Goal: Ask a question: Seek information or help from site administrators or community

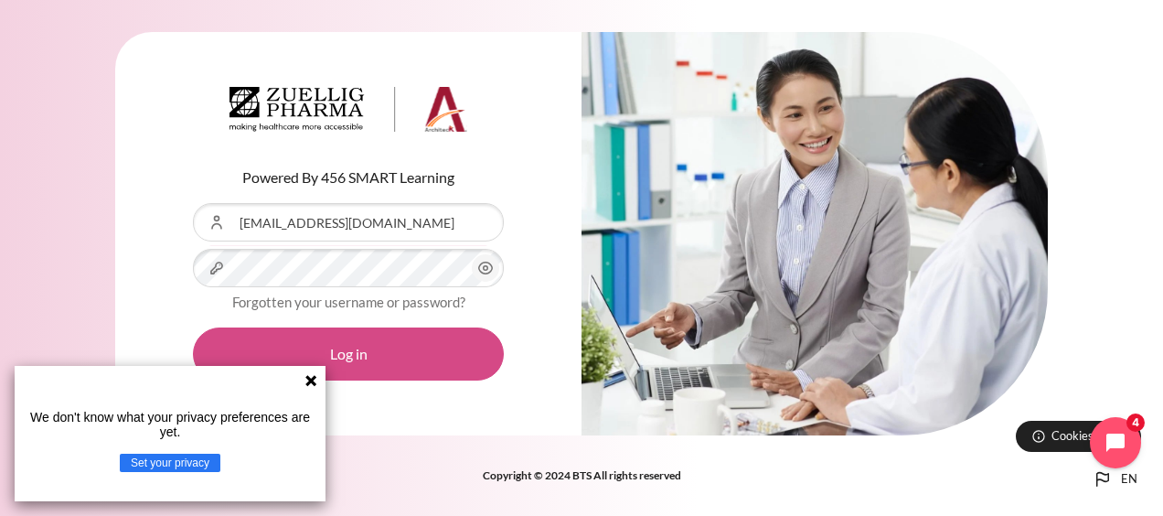
click at [333, 350] on button "Log in" at bounding box center [348, 353] width 311 height 53
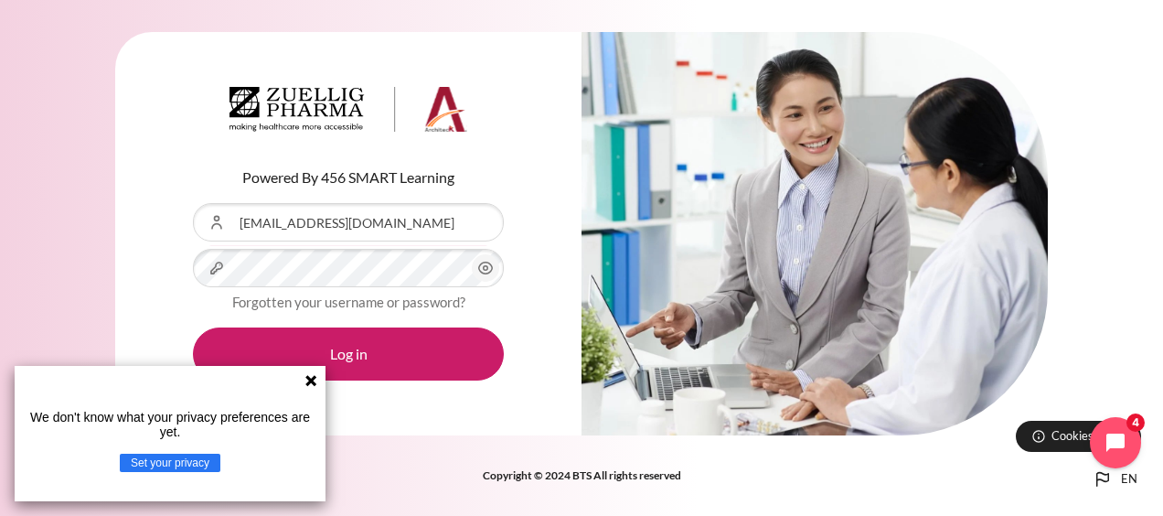
click at [311, 378] on icon at bounding box center [311, 380] width 15 height 15
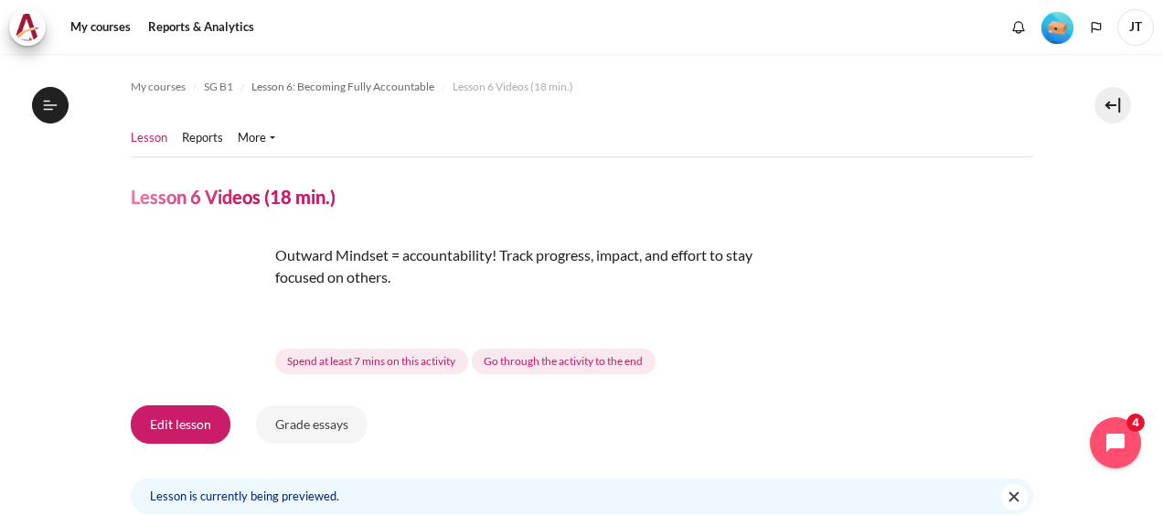
scroll to position [958, 0]
click at [1139, 24] on span "JT" at bounding box center [1135, 27] width 37 height 37
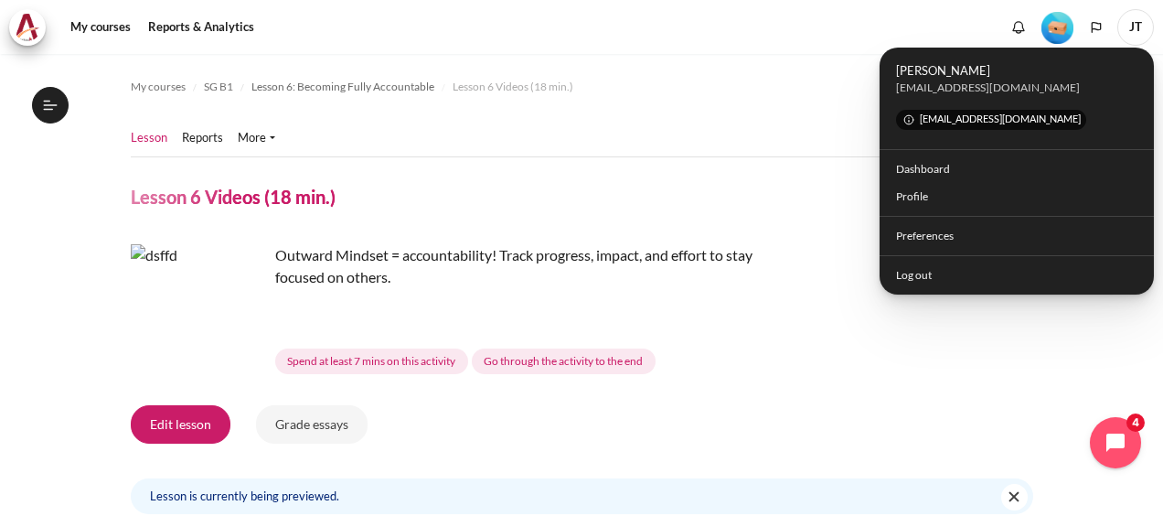
click at [597, 85] on ol "My courses SG B1 Lesson 6: Becoming Fully Accountable Lesson 6 Videos (18 min.)" at bounding box center [582, 86] width 902 height 29
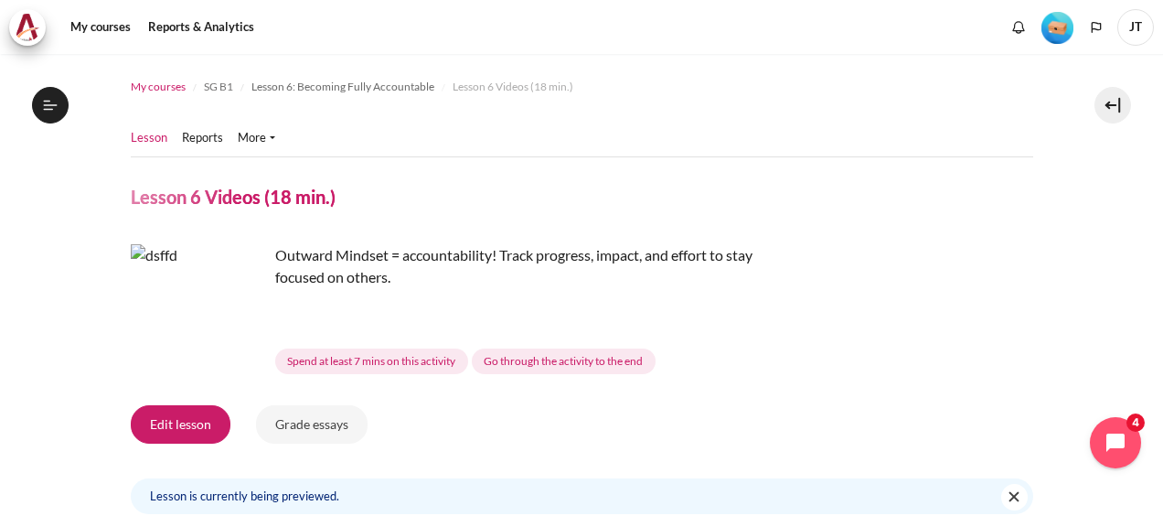
click at [164, 93] on span "My courses" at bounding box center [158, 87] width 55 height 16
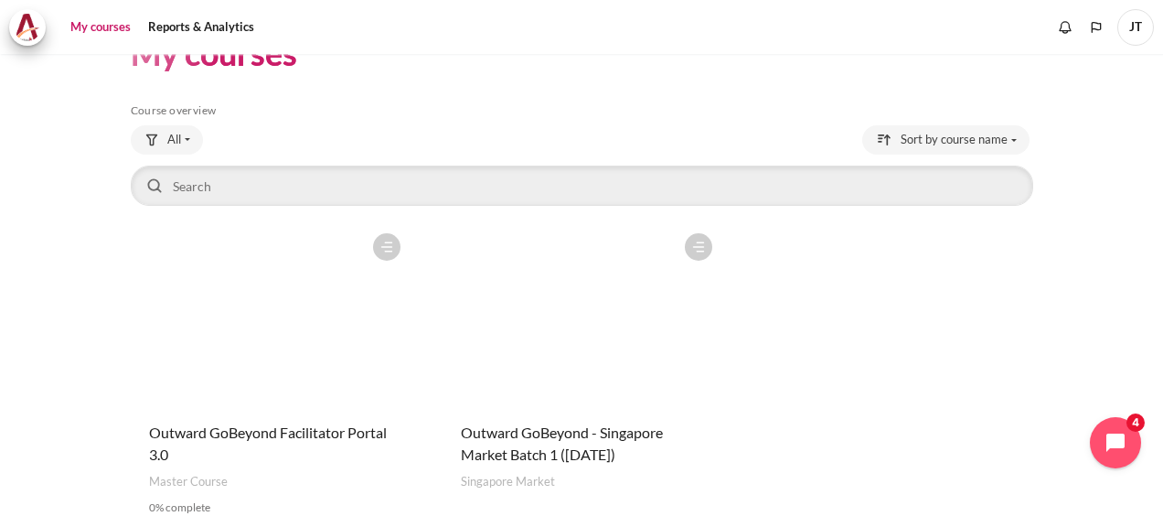
scroll to position [91, 0]
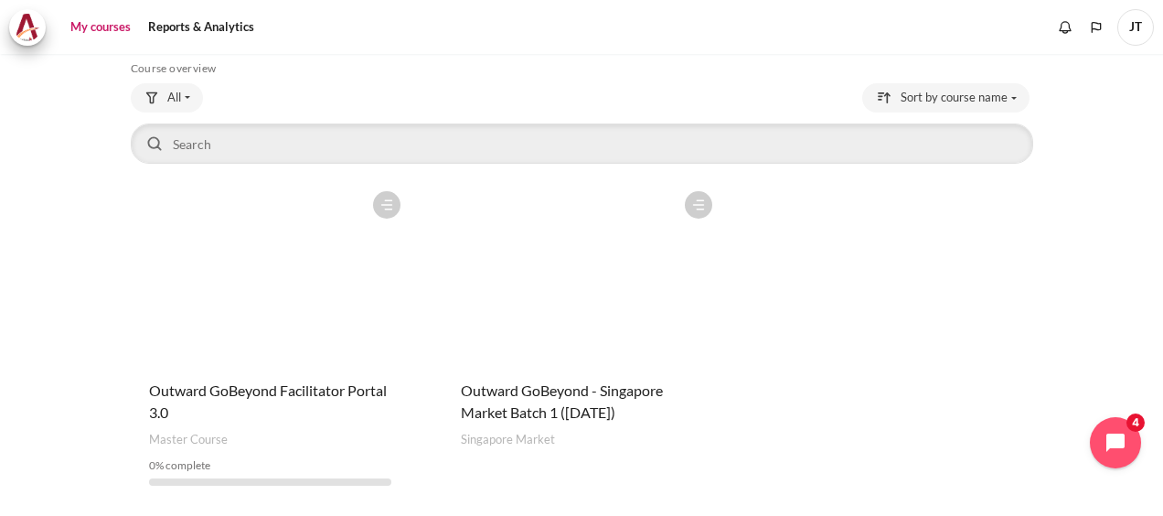
click at [498, 304] on figure "Content" at bounding box center [581, 273] width 279 height 183
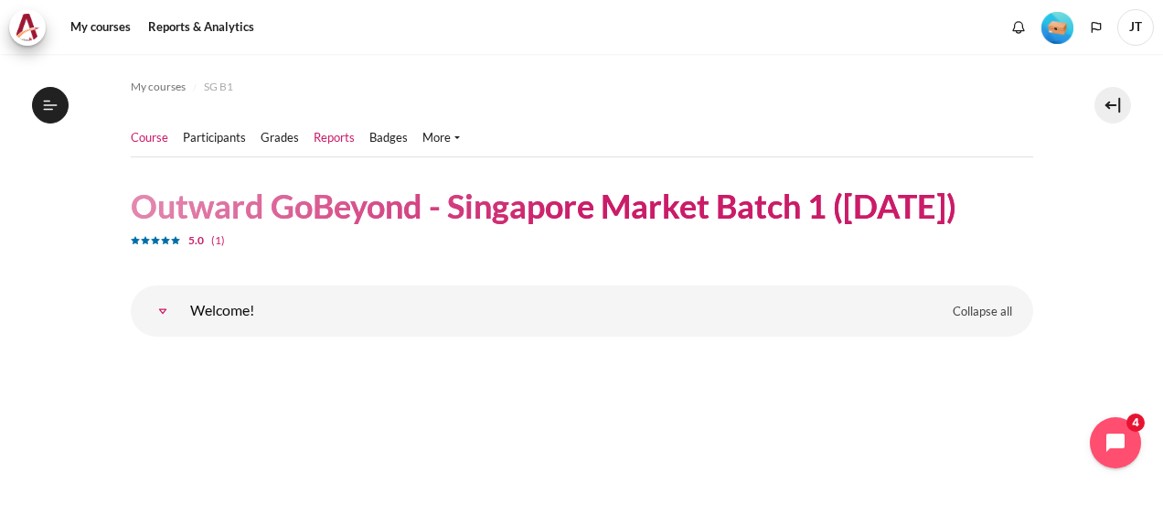
click at [338, 139] on link "Reports" at bounding box center [334, 138] width 41 height 18
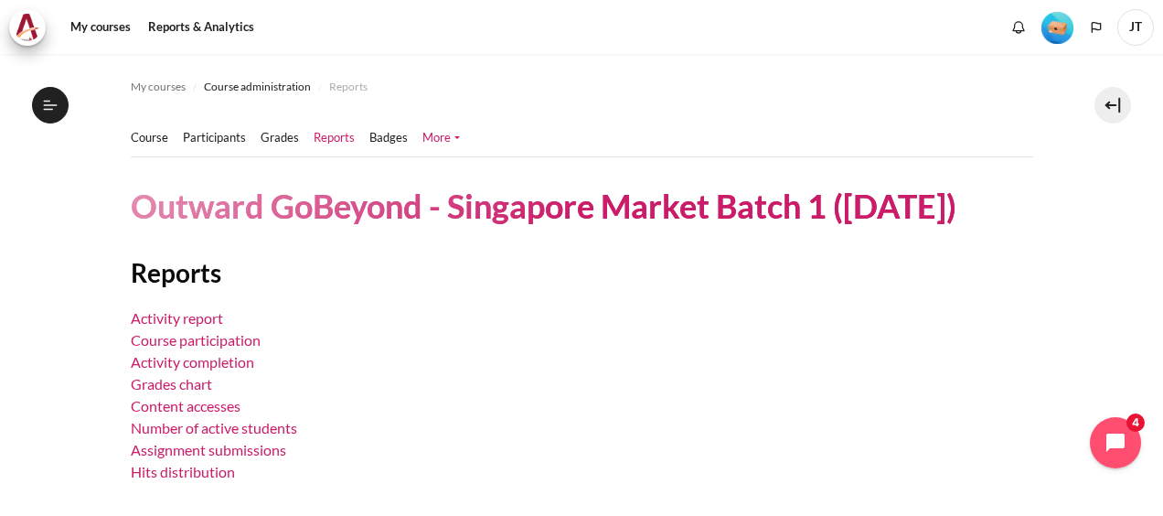
click at [441, 144] on link "More" at bounding box center [440, 138] width 37 height 18
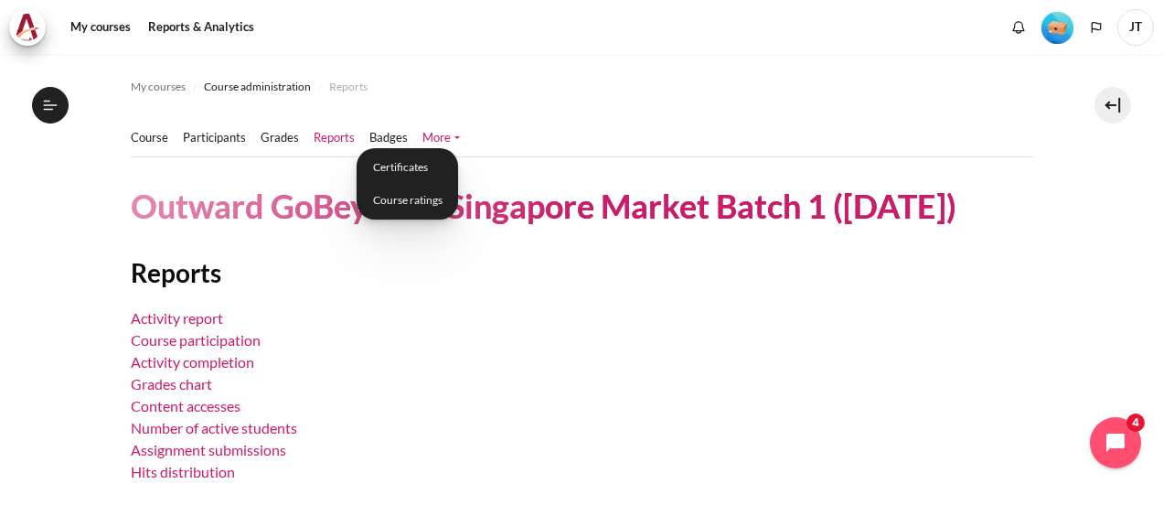
click at [208, 148] on ul "Course Participants Grades" at bounding box center [303, 138] width 344 height 37
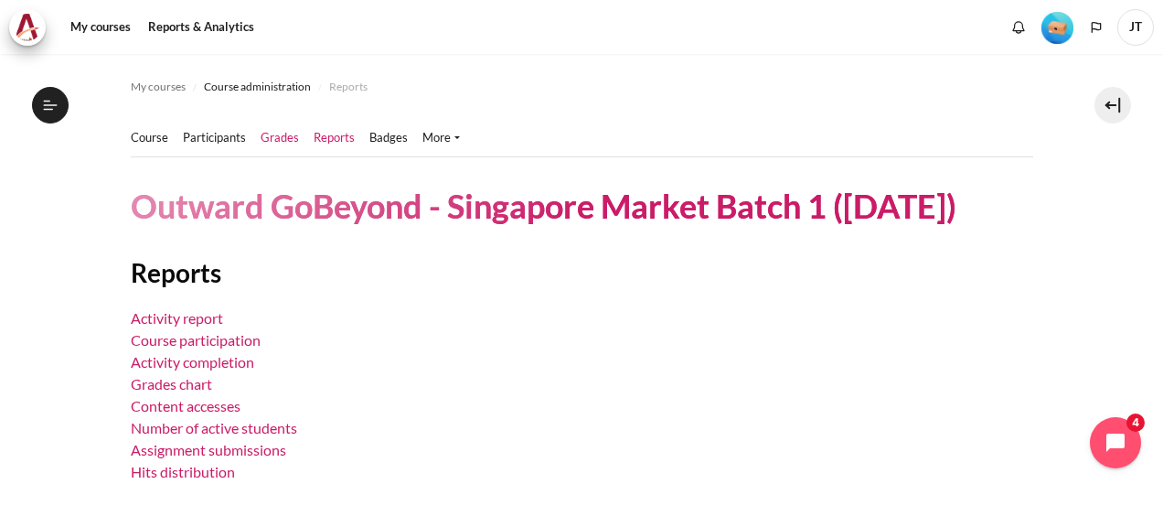
click at [296, 136] on link "Grades" at bounding box center [280, 138] width 38 height 18
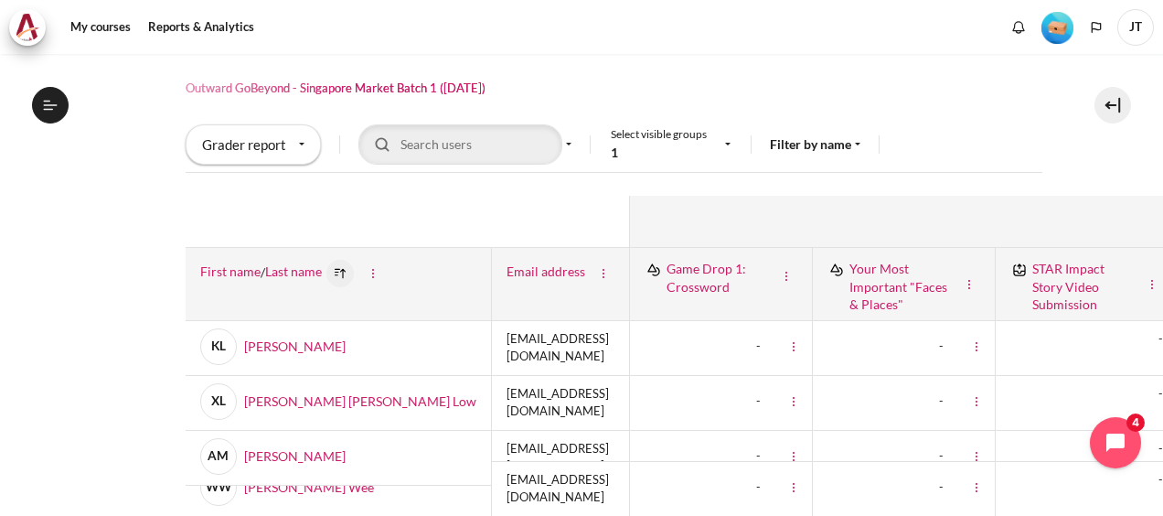
scroll to position [19, 0]
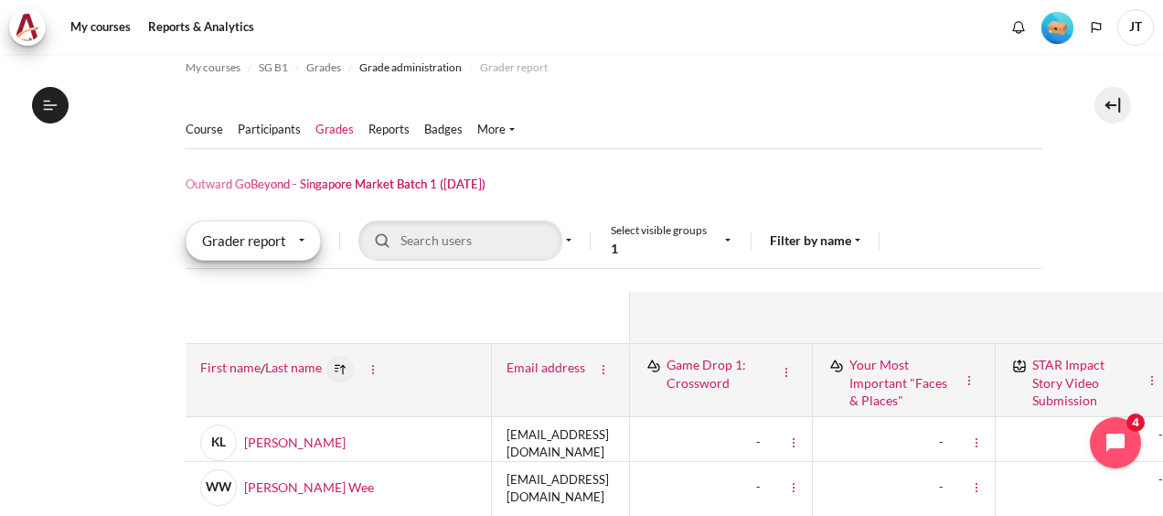
click at [295, 240] on div "Grader report" at bounding box center [253, 240] width 135 height 40
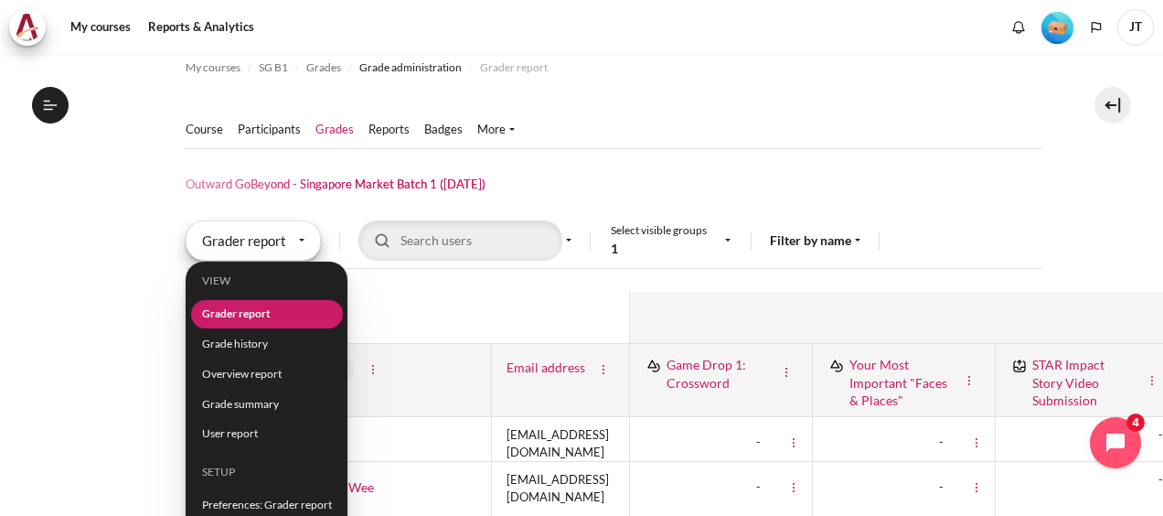
click at [295, 240] on div "Grader report" at bounding box center [253, 240] width 135 height 40
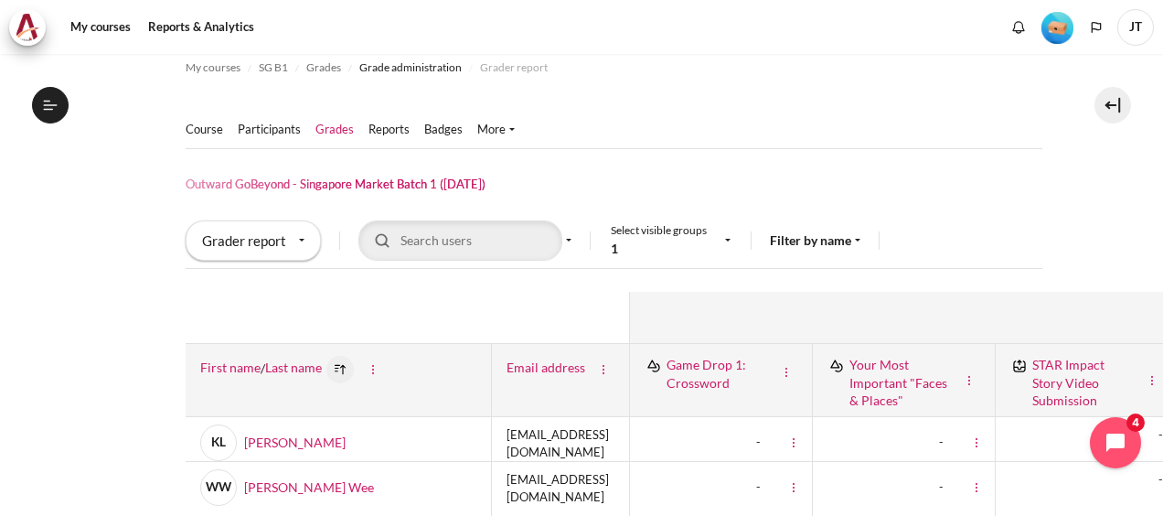
click at [689, 224] on span "Select visible groups" at bounding box center [659, 230] width 96 height 16
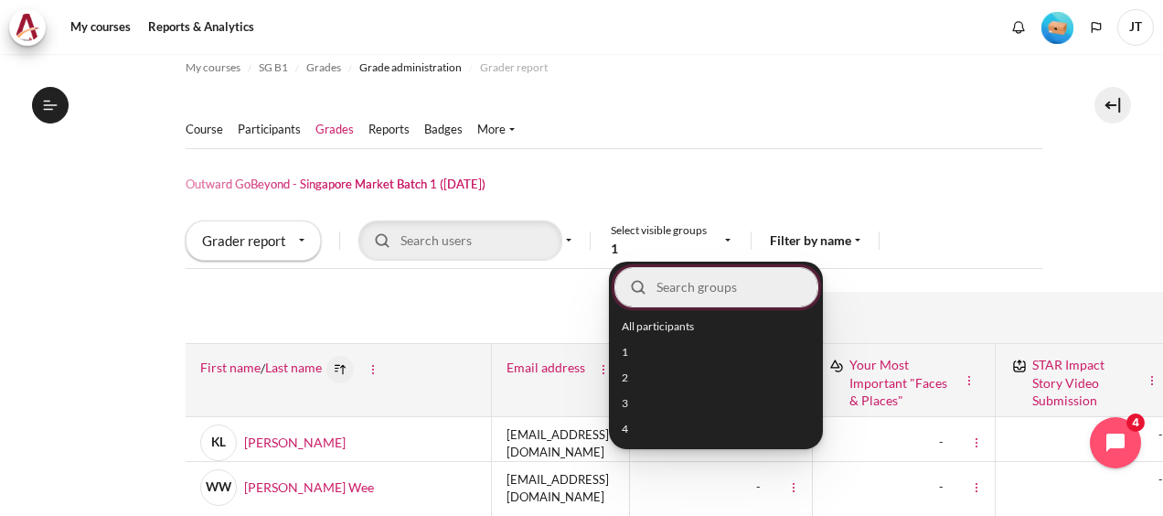
click at [687, 240] on div "Select visible groups 1" at bounding box center [666, 240] width 111 height 36
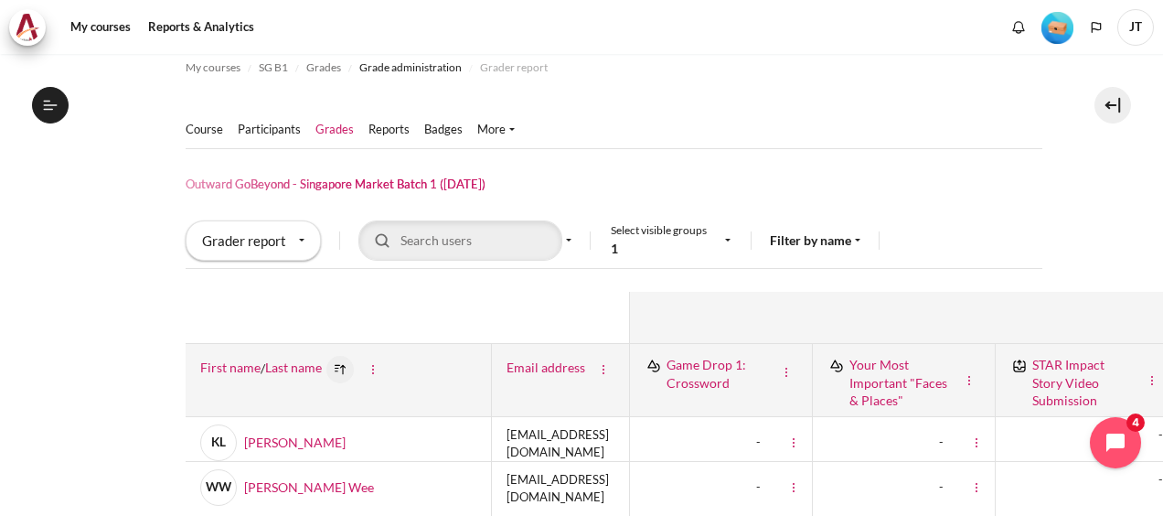
click at [687, 240] on div "Select visible groups 1" at bounding box center [666, 240] width 111 height 36
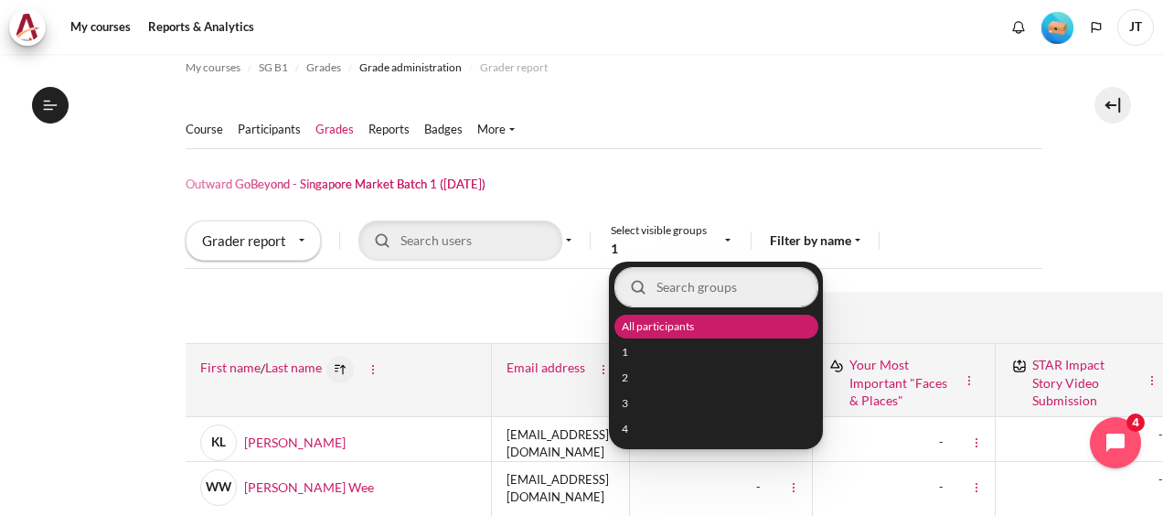
click at [664, 321] on span "All participants" at bounding box center [657, 326] width 72 height 16
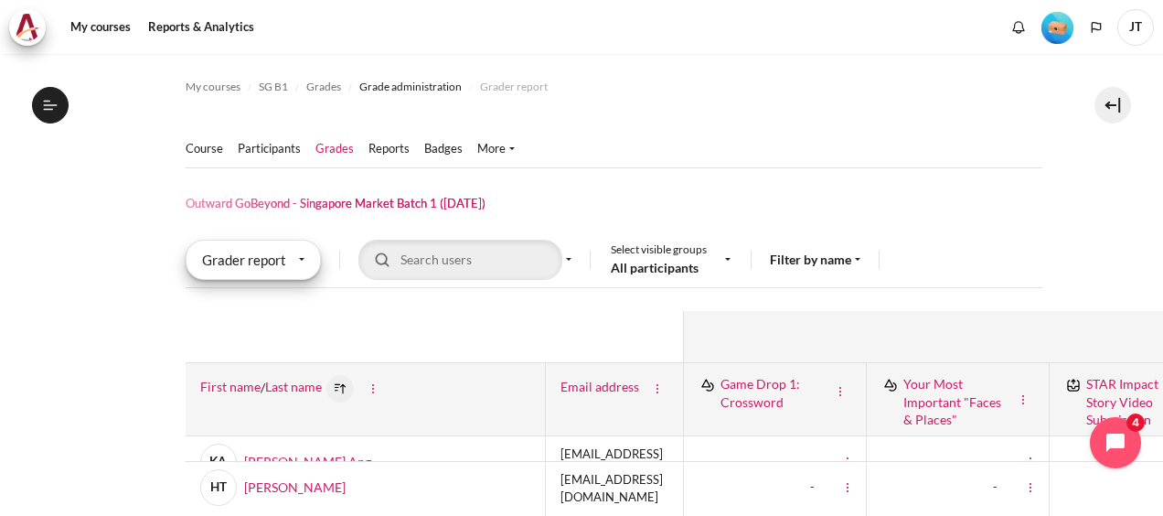
click at [282, 265] on div "Grader report" at bounding box center [253, 260] width 135 height 40
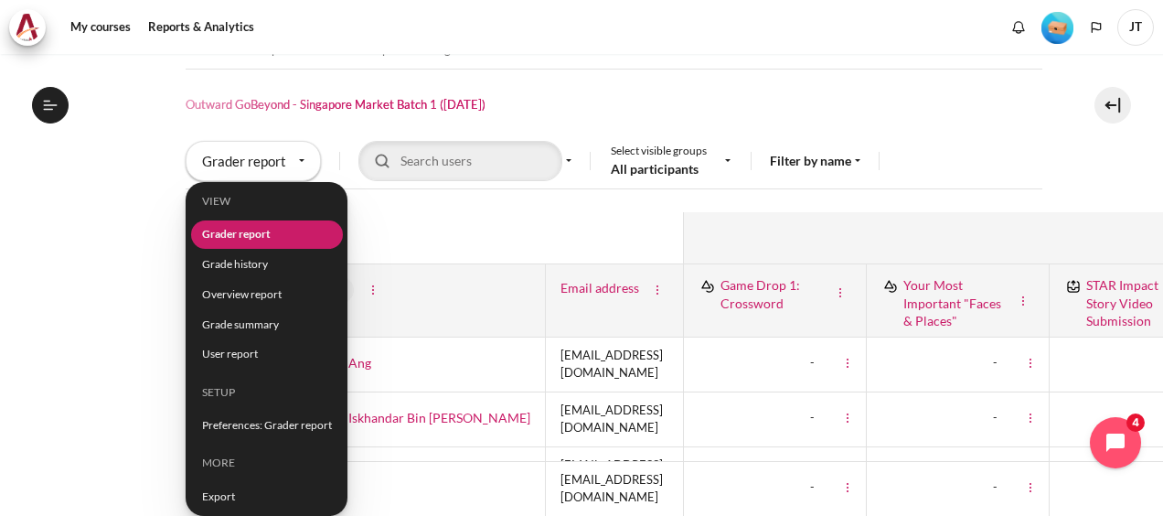
scroll to position [91, 0]
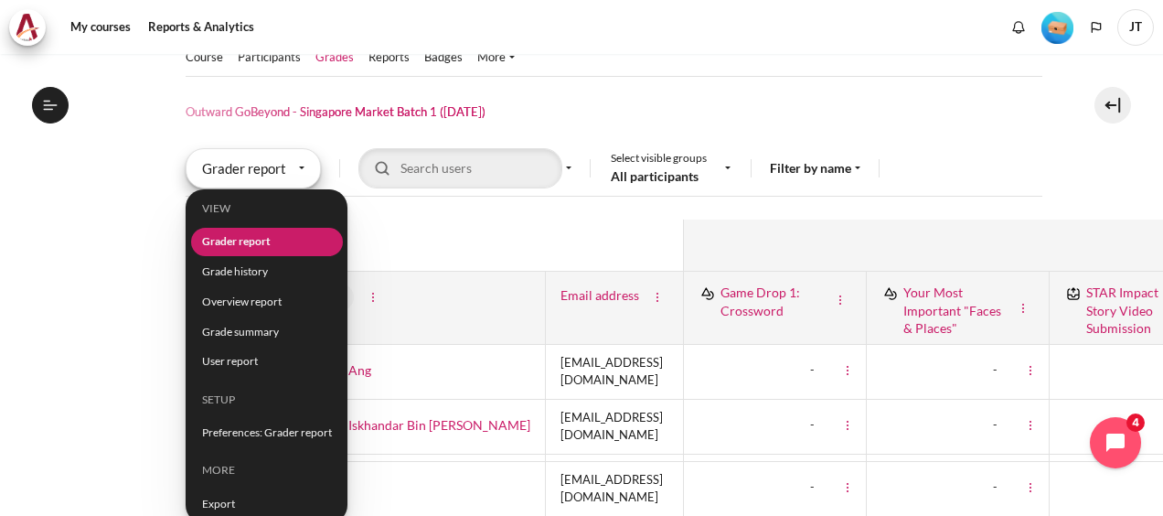
click at [293, 155] on div "Grader report" at bounding box center [253, 168] width 135 height 40
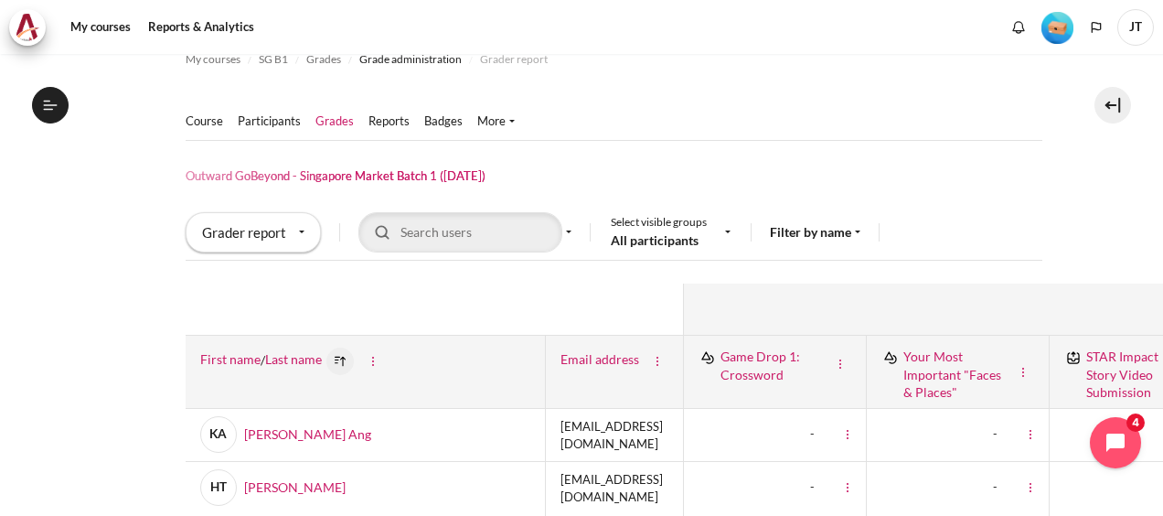
scroll to position [0, 0]
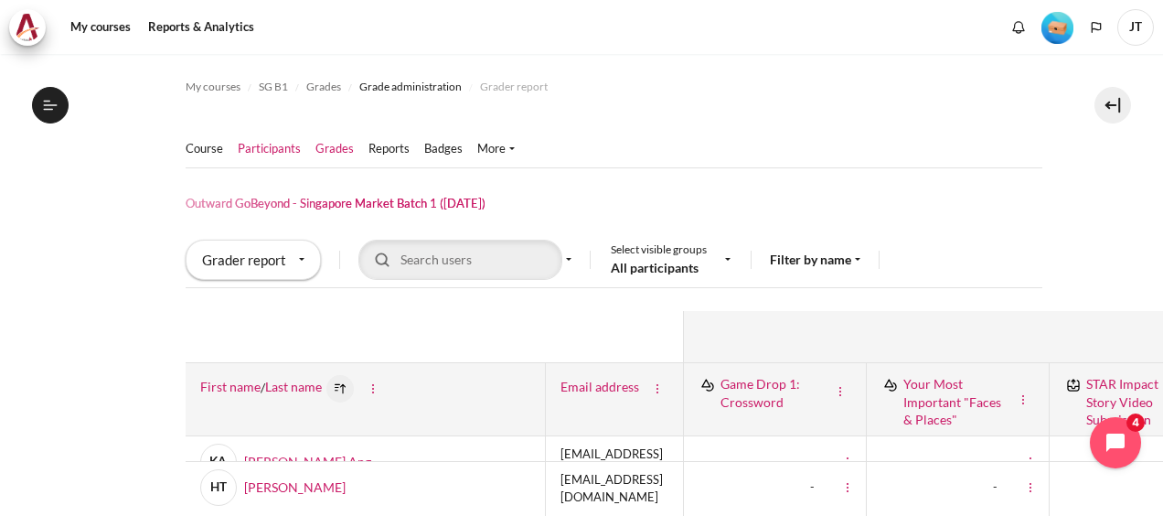
click at [273, 154] on link "Participants" at bounding box center [269, 149] width 63 height 18
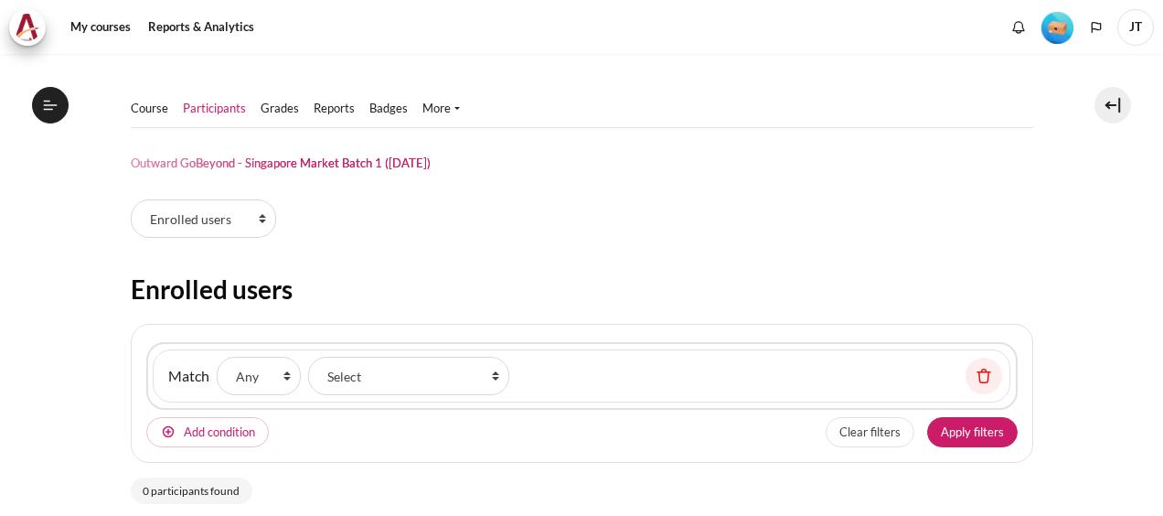
select select "groups"
select select "Content"
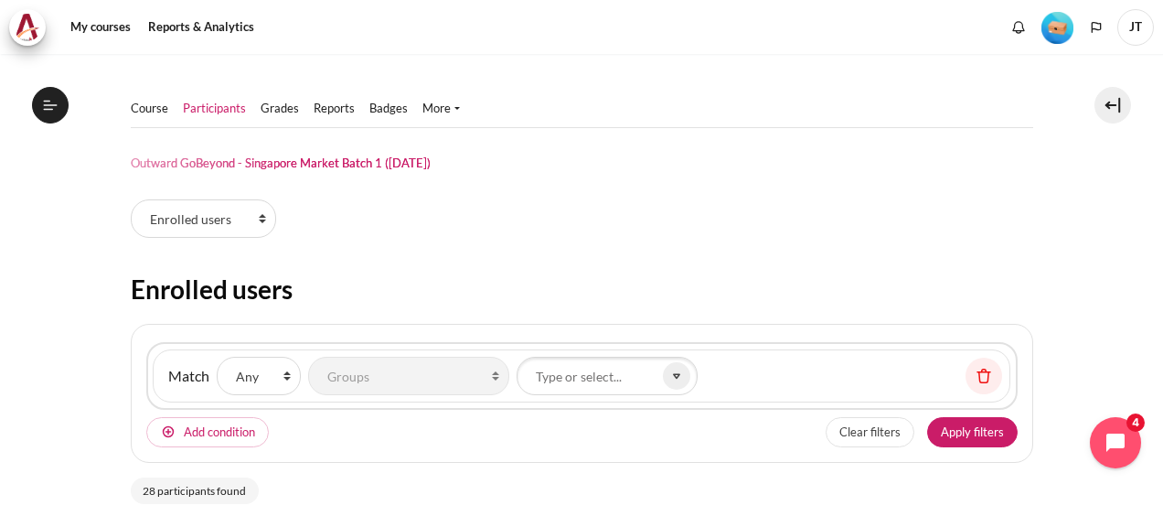
click at [152, 94] on ul "Course Participants Grades" at bounding box center [303, 109] width 344 height 37
click at [148, 113] on link "Course" at bounding box center [149, 109] width 37 height 18
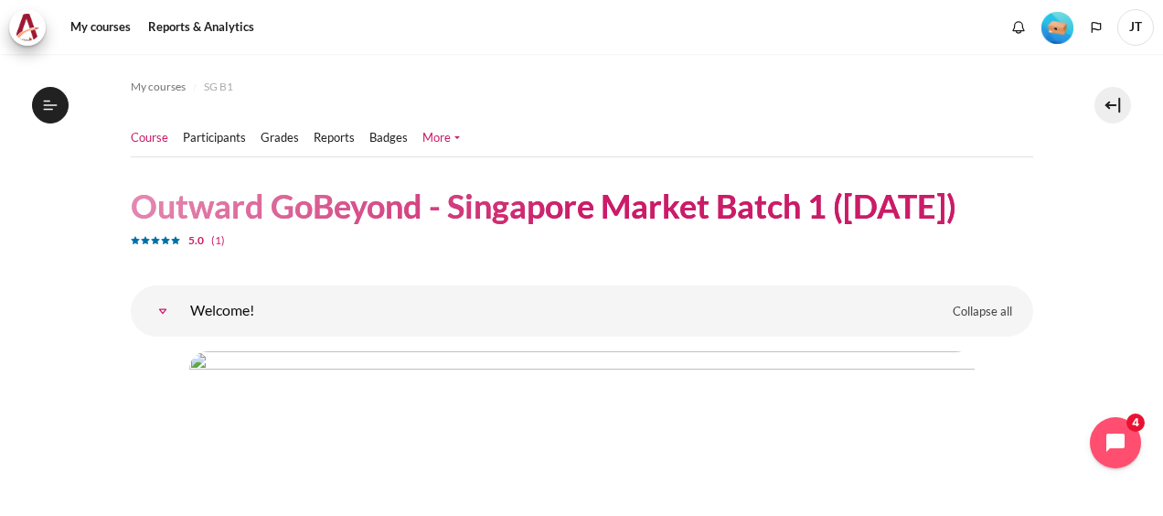
click at [444, 134] on link "More" at bounding box center [440, 138] width 37 height 18
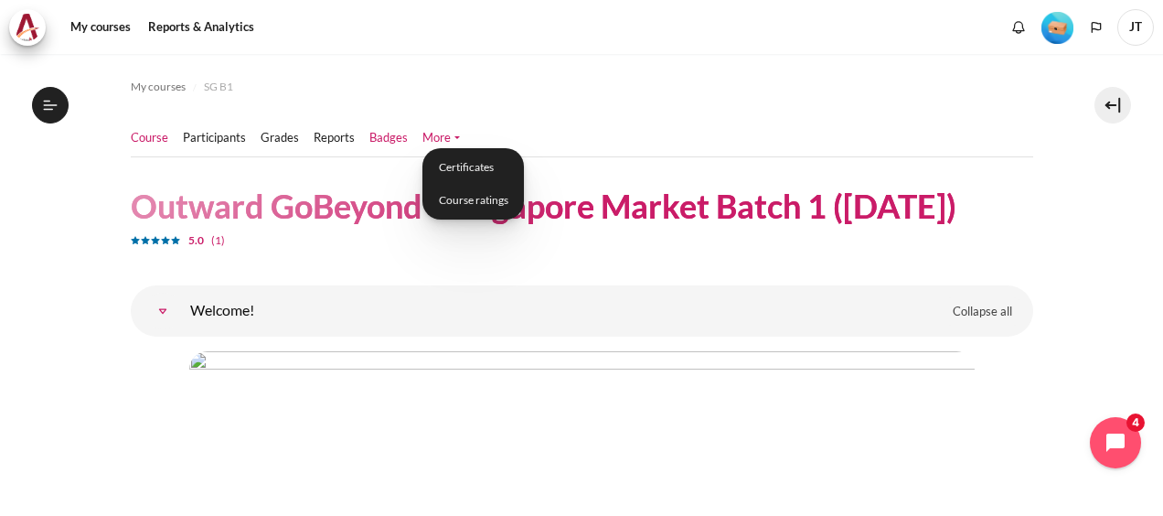
click at [393, 137] on link "Badges" at bounding box center [388, 138] width 38 height 18
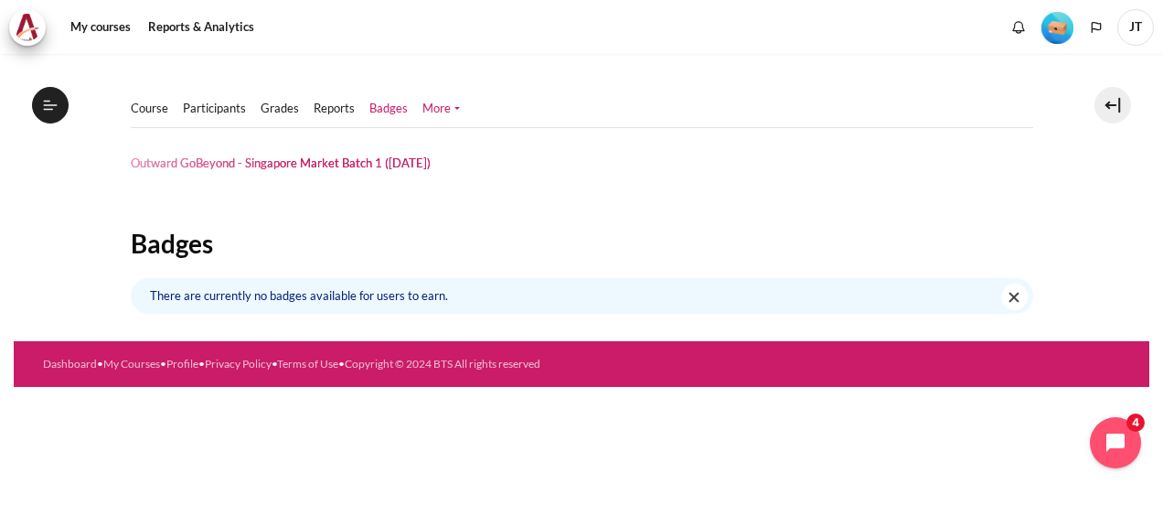
click at [435, 107] on link "More" at bounding box center [440, 109] width 37 height 18
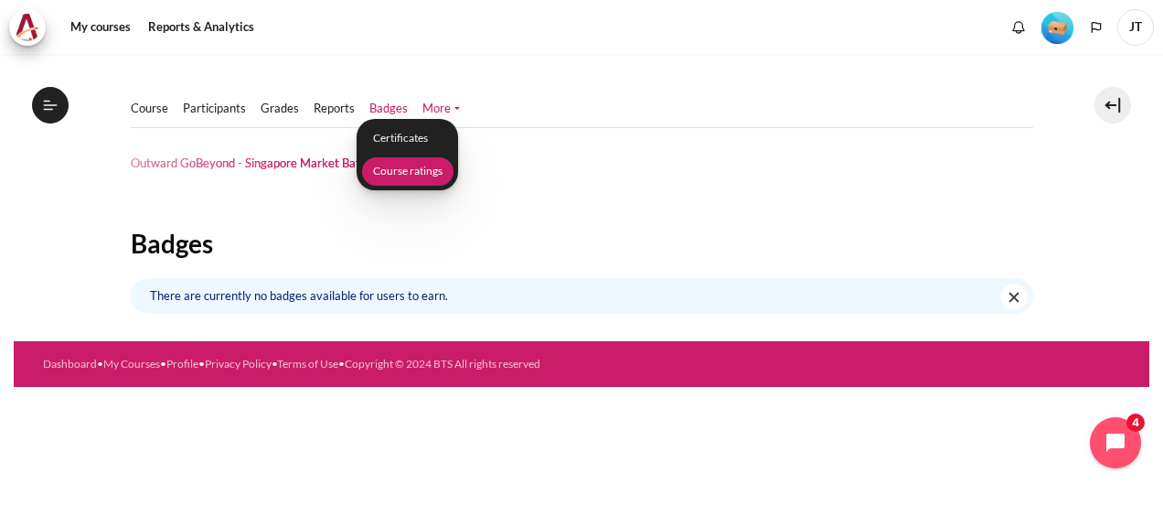
click at [435, 172] on link "Course ratings" at bounding box center [406, 171] width 91 height 28
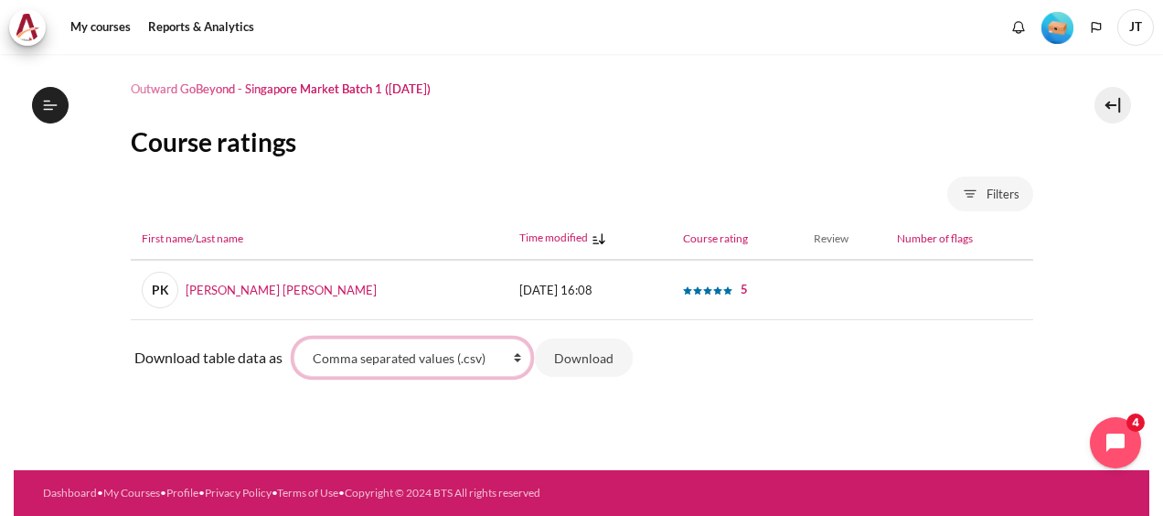
click at [373, 364] on select "Comma separated values (.csv) Microsoft Excel (.xlsx) HTML table Javascript Obj…" at bounding box center [412, 357] width 238 height 38
drag, startPoint x: 371, startPoint y: 364, endPoint x: 384, endPoint y: 351, distance: 18.1
click at [371, 364] on select "Comma separated values (.csv) Microsoft Excel (.xlsx) HTML table Javascript Obj…" at bounding box center [412, 357] width 238 height 38
click at [212, 35] on link "Reports & Analytics" at bounding box center [201, 27] width 119 height 37
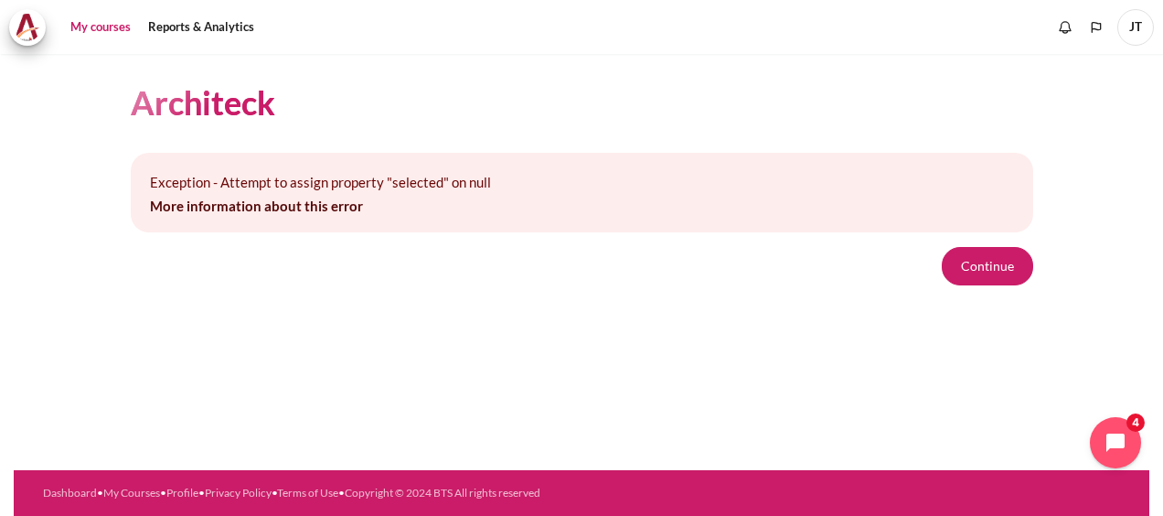
click at [86, 25] on link "My courses" at bounding box center [100, 27] width 73 height 37
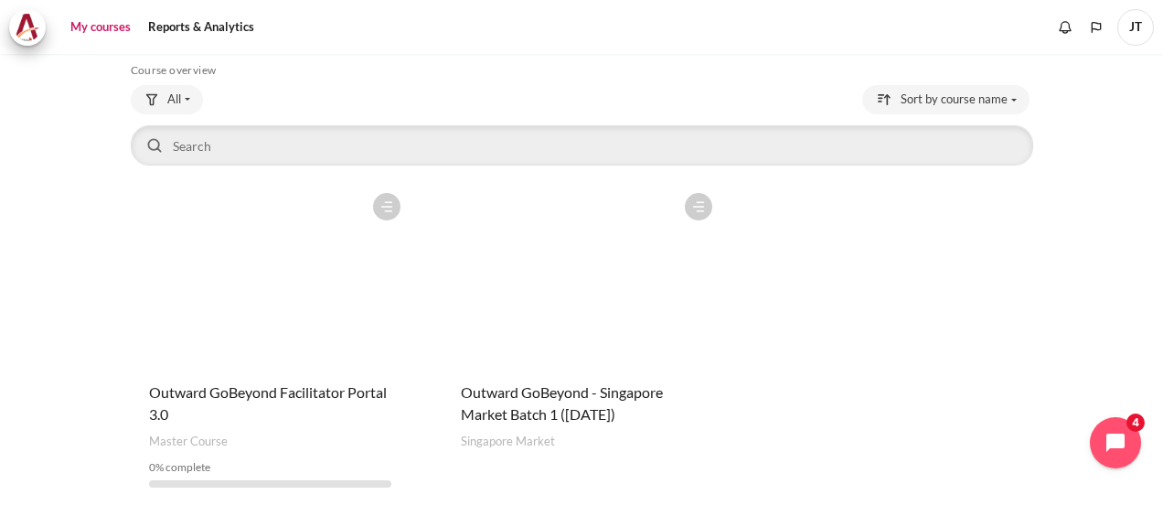
scroll to position [152, 0]
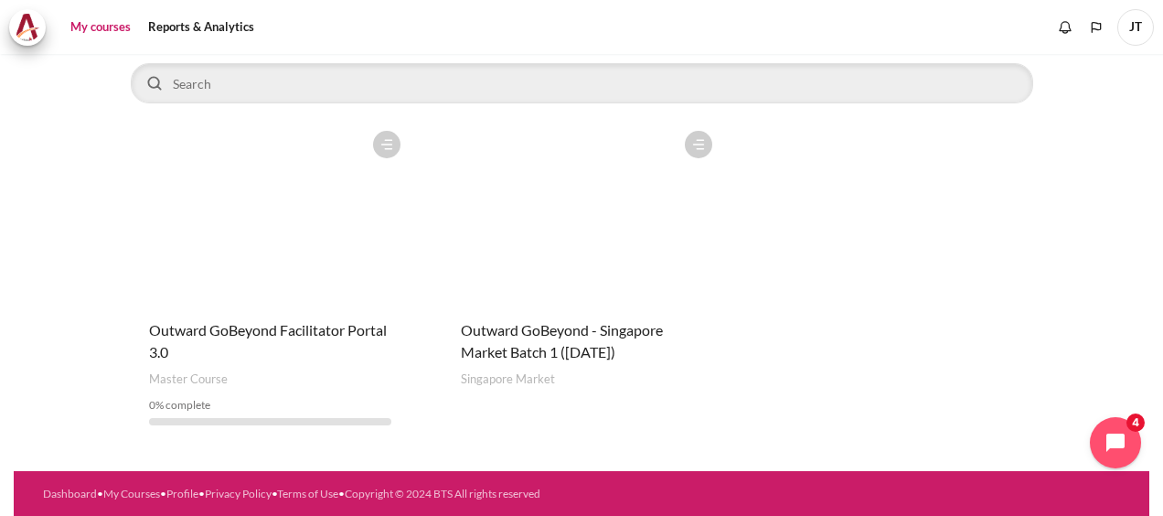
click at [570, 265] on figure "Content" at bounding box center [581, 213] width 279 height 183
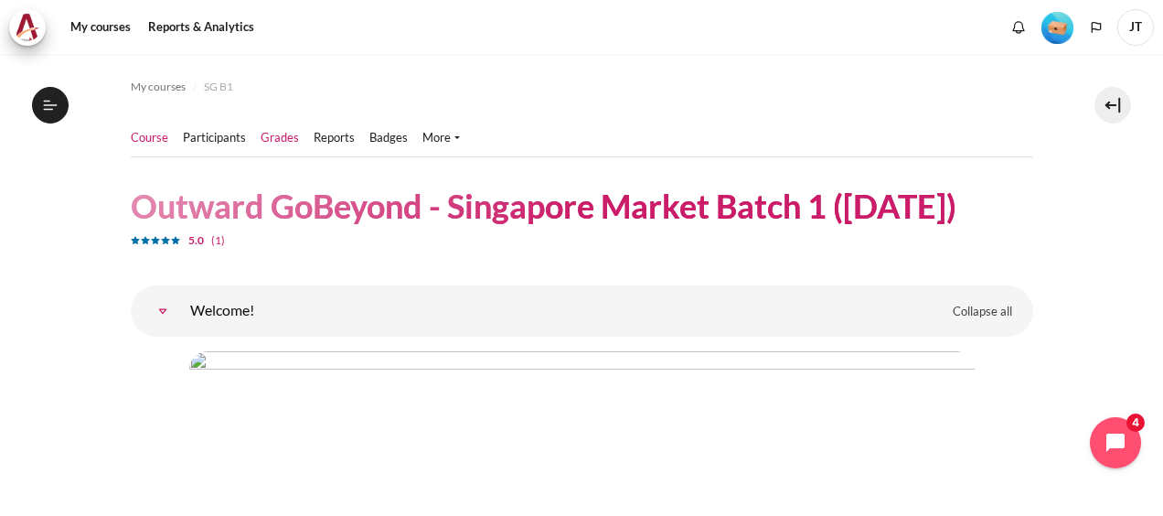
click at [276, 141] on link "Grades" at bounding box center [280, 138] width 38 height 18
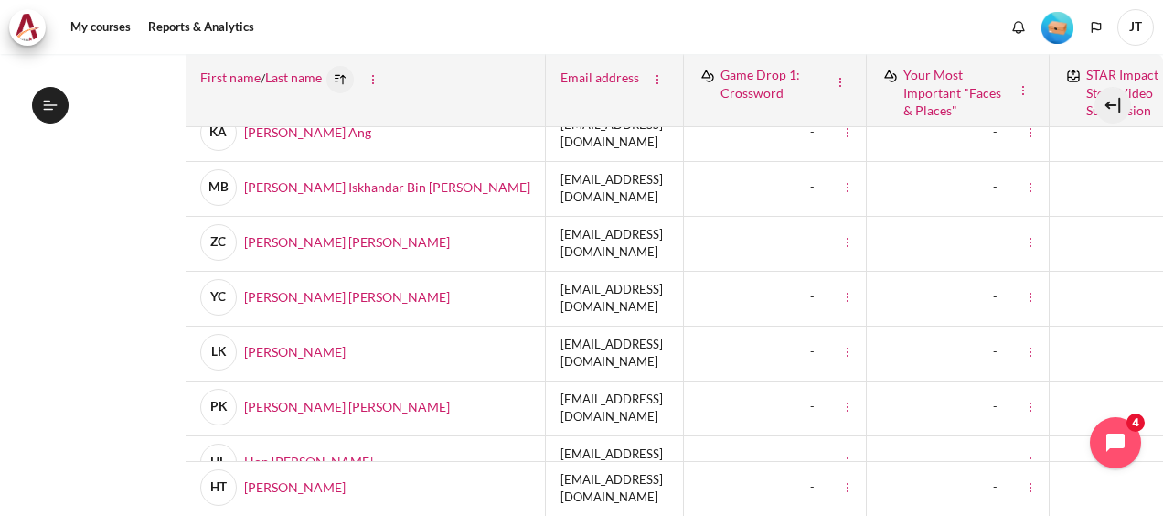
scroll to position [366, 0]
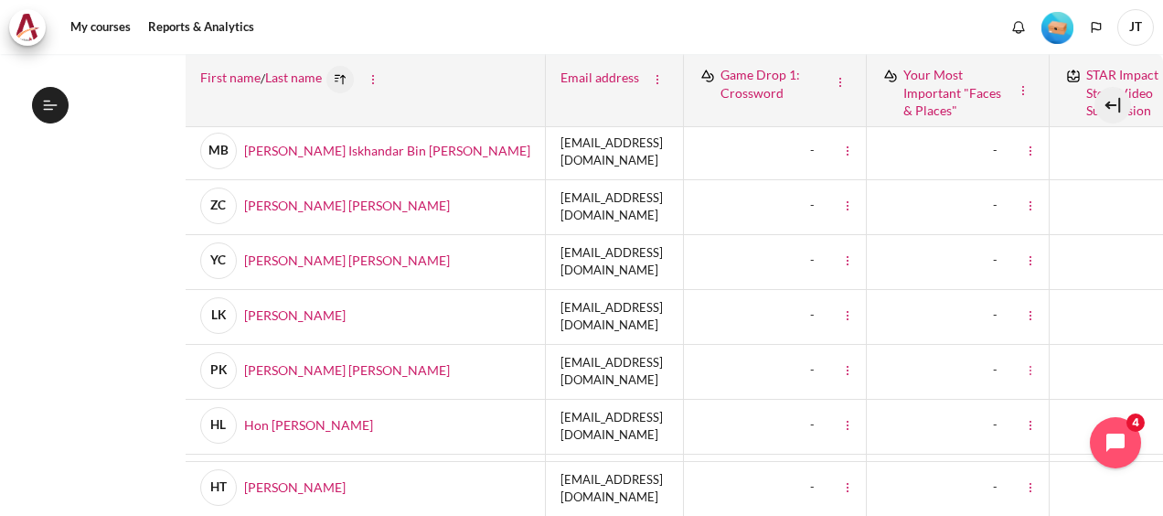
click at [1041, 358] on div "Content" at bounding box center [1030, 369] width 22 height 23
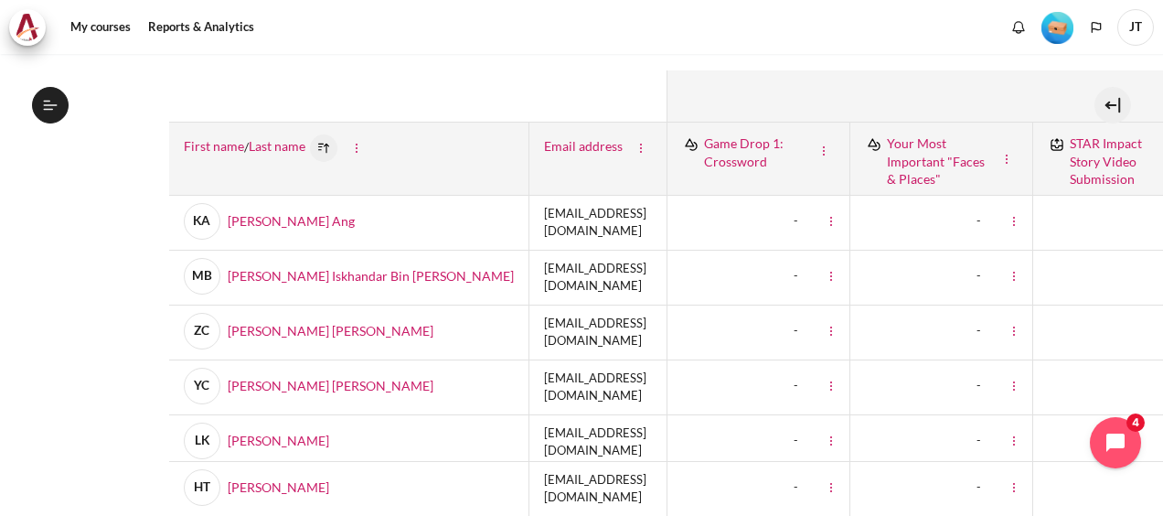
scroll to position [366, 16]
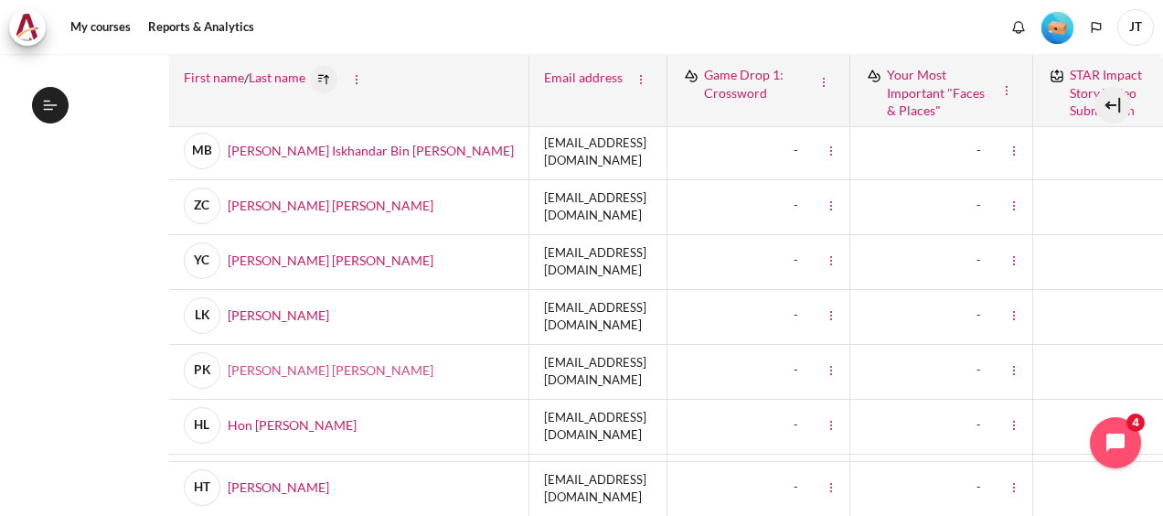
click at [271, 360] on link "PK Pui Ling Kwok" at bounding box center [309, 370] width 250 height 37
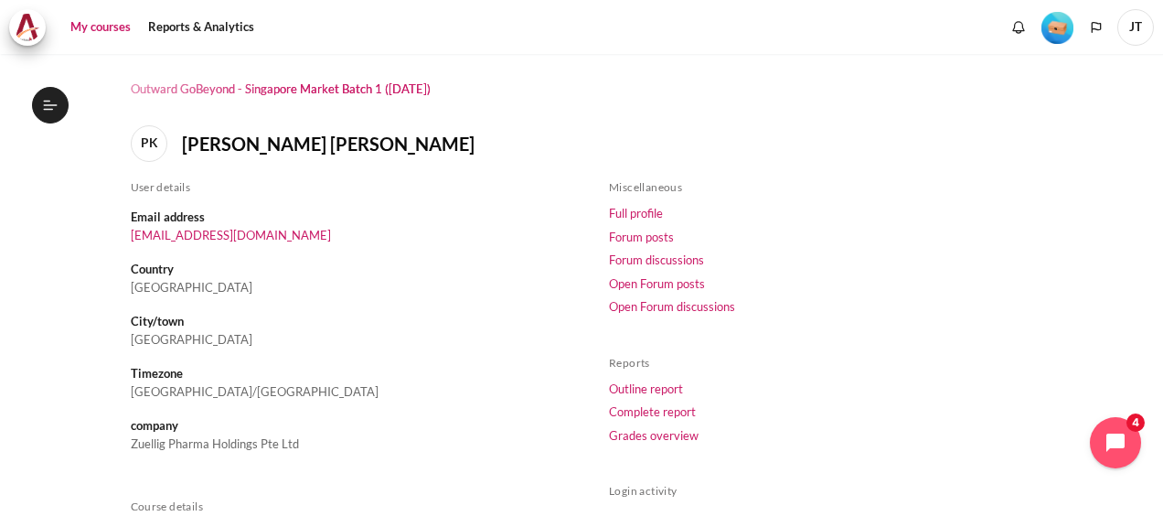
click at [121, 23] on link "My courses" at bounding box center [100, 27] width 73 height 37
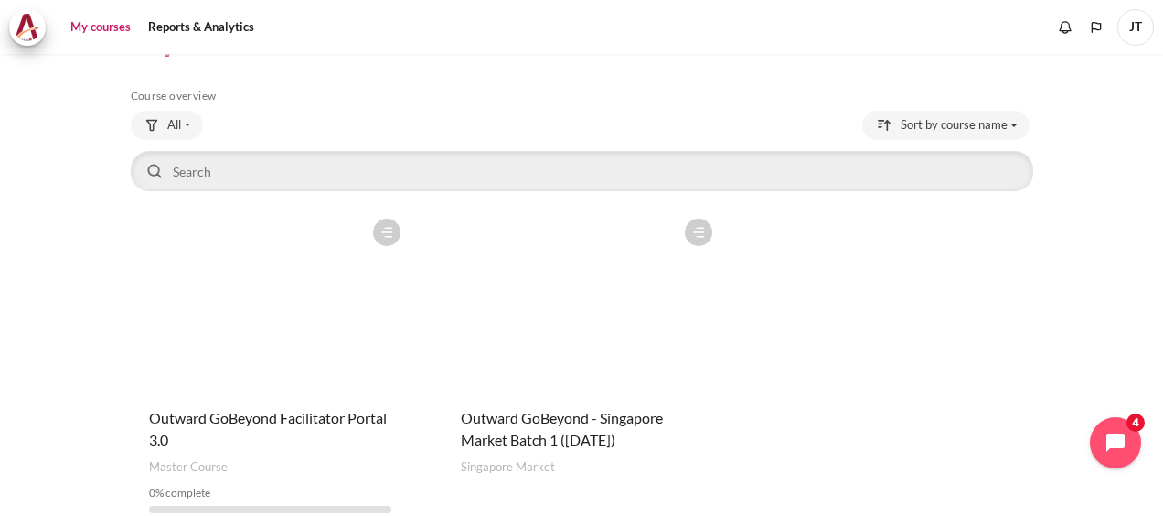
scroll to position [152, 0]
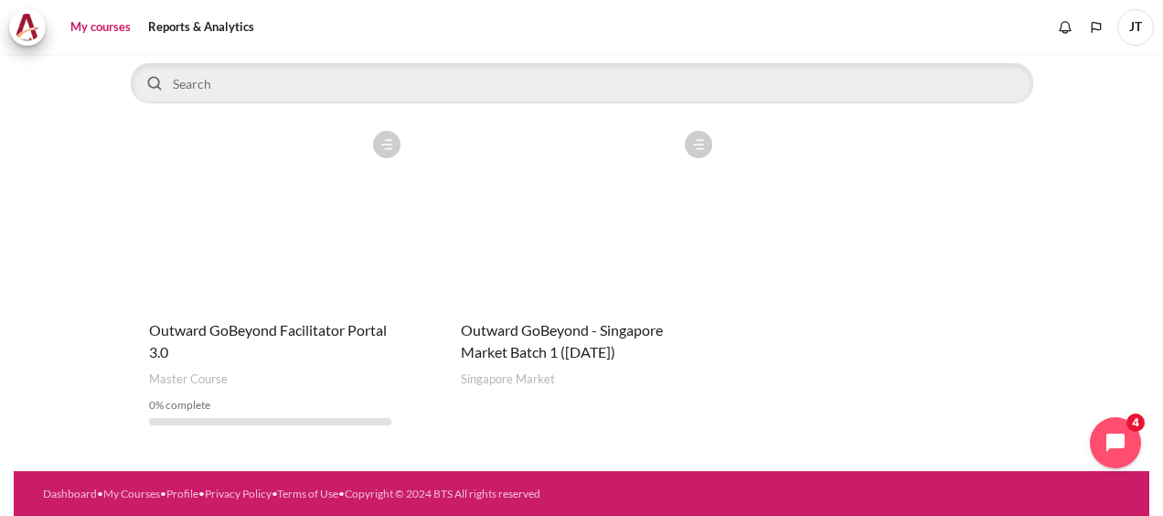
click at [570, 241] on figure "Content" at bounding box center [581, 213] width 279 height 183
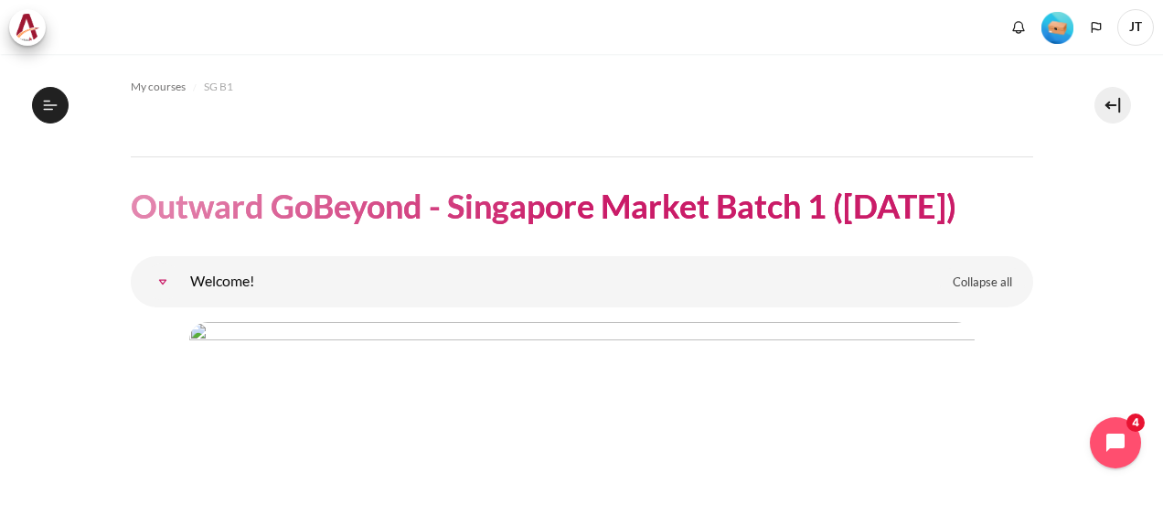
click at [1136, 26] on span "JT" at bounding box center [1135, 27] width 37 height 37
click at [1141, 26] on span "JT" at bounding box center [1135, 27] width 37 height 37
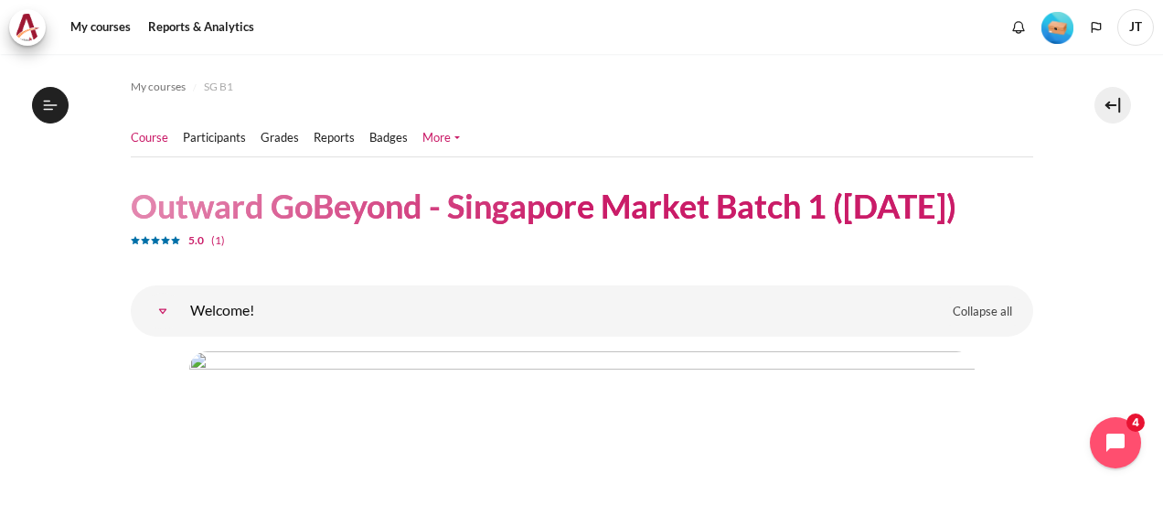
click at [430, 137] on link "More" at bounding box center [440, 138] width 37 height 18
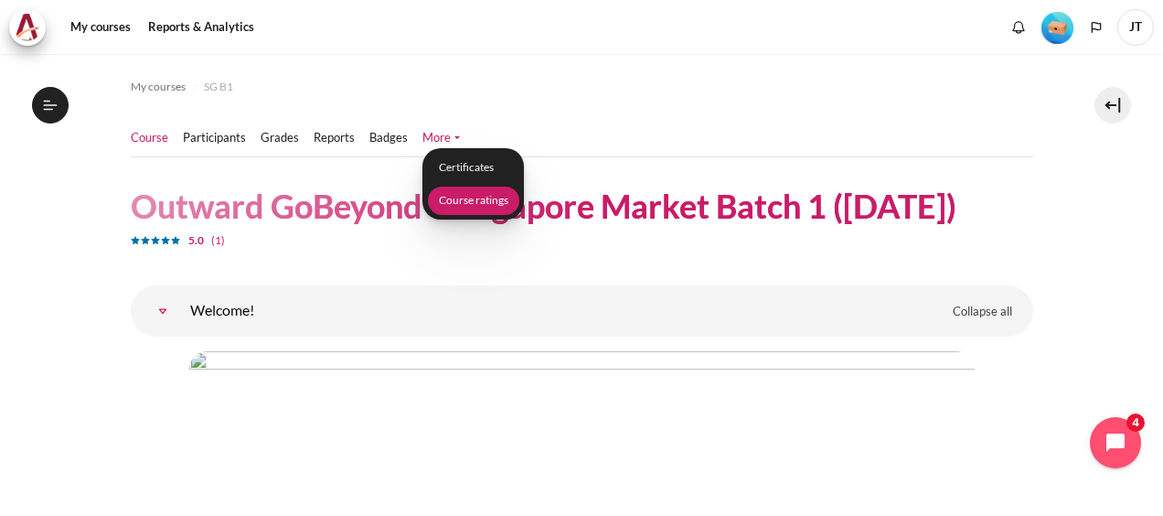
click at [452, 200] on link "Course ratings" at bounding box center [472, 201] width 91 height 28
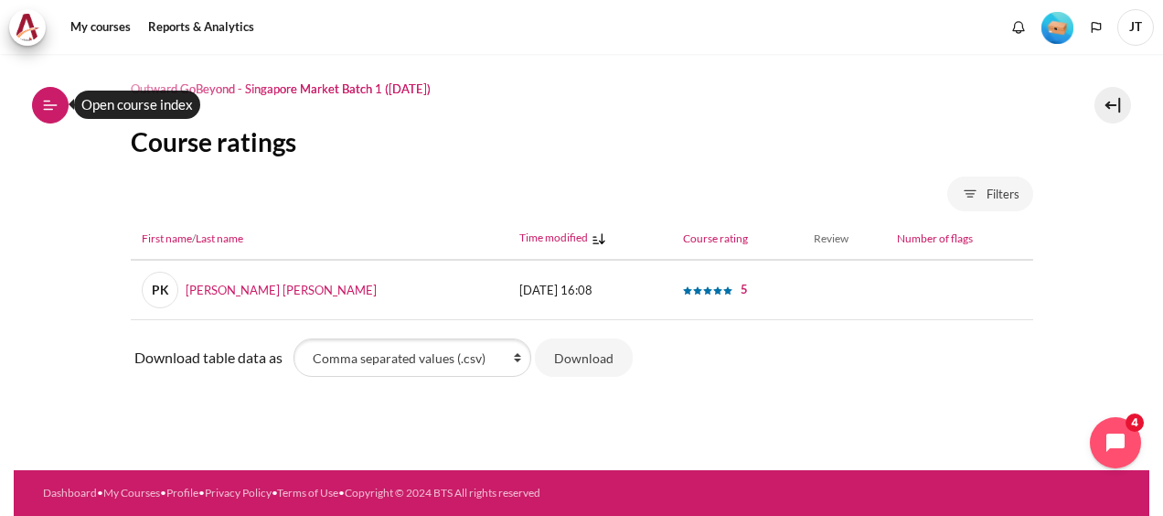
click at [40, 110] on button "Open course index" at bounding box center [50, 105] width 37 height 37
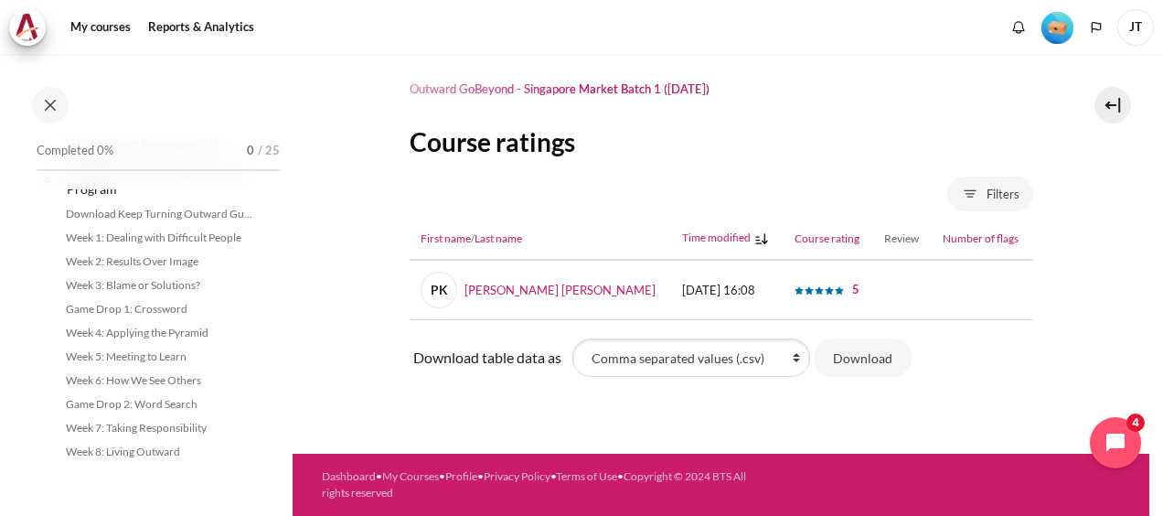
scroll to position [1790, 0]
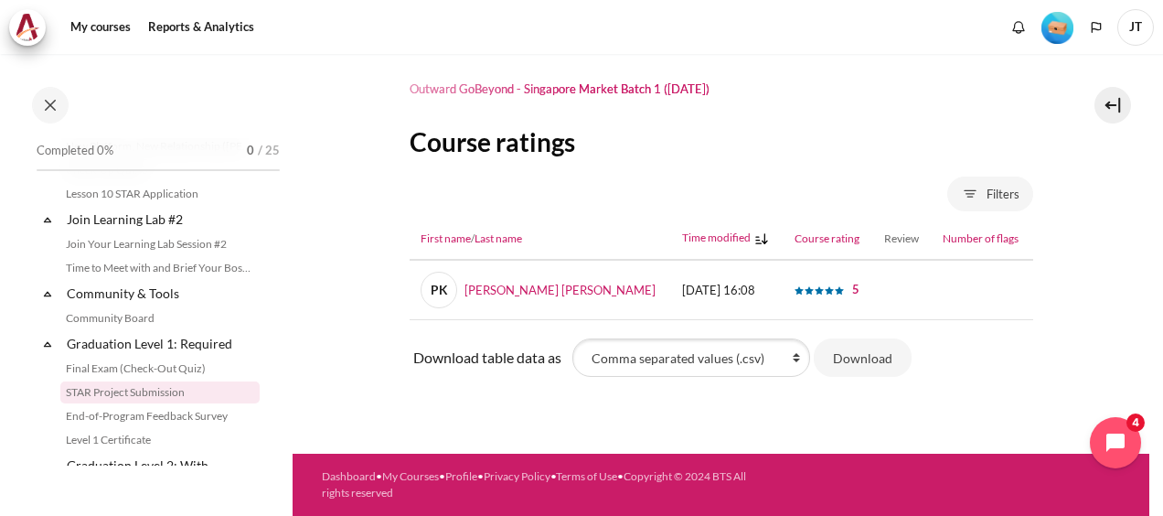
click at [147, 403] on link "STAR Project Submission" at bounding box center [159, 392] width 199 height 22
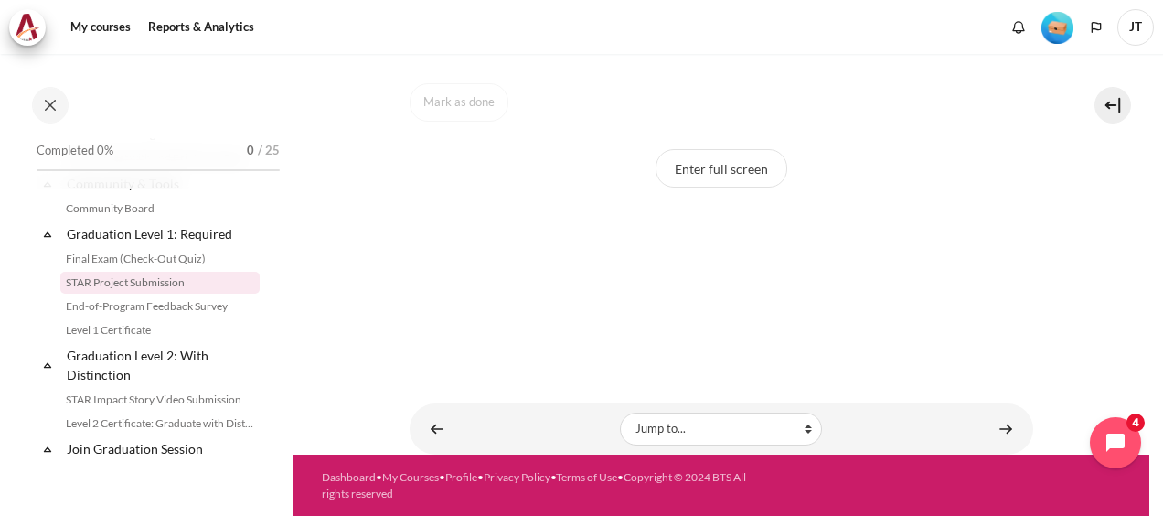
scroll to position [207, 0]
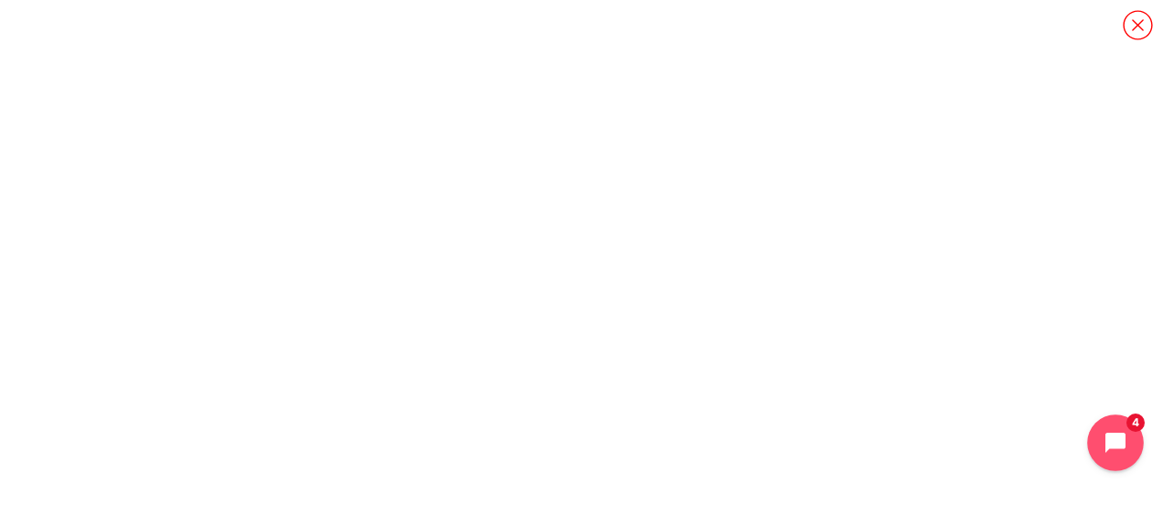
click at [1132, 432] on icon "Open chat widget" at bounding box center [1126, 443] width 28 height 28
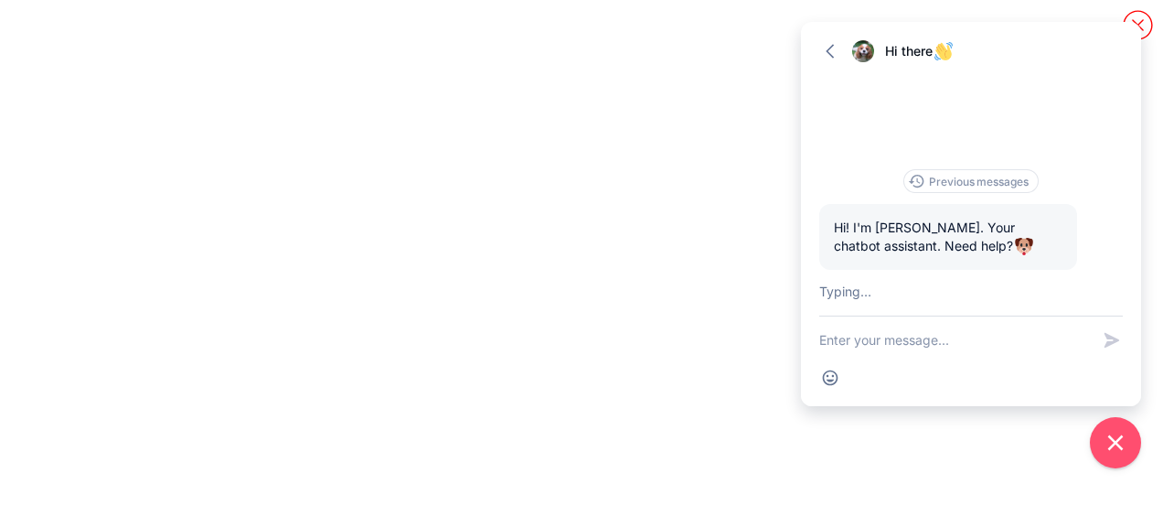
scroll to position [111, 0]
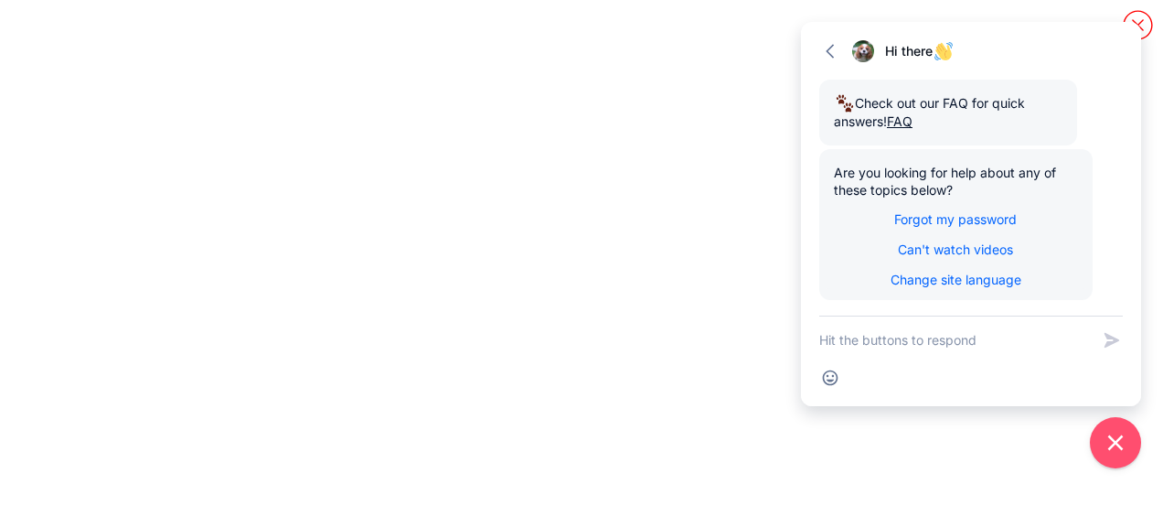
click at [945, 342] on textarea "New message" at bounding box center [954, 340] width 271 height 48
type textarea "how to check video submission as admin"
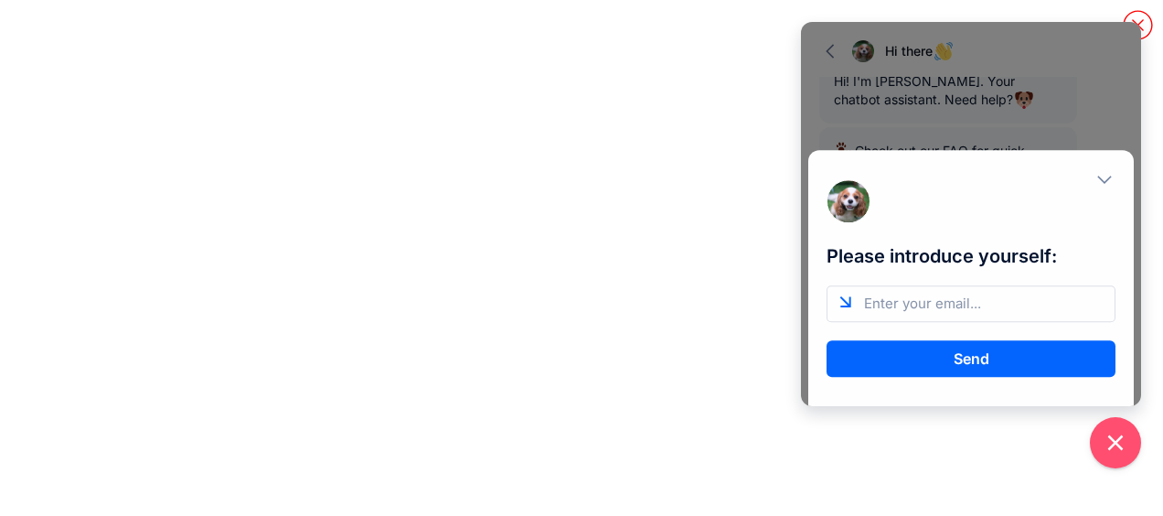
scroll to position [0, 0]
click at [969, 319] on input "email" at bounding box center [970, 303] width 289 height 37
type input "jinghweetay@zuelligpharma.com"
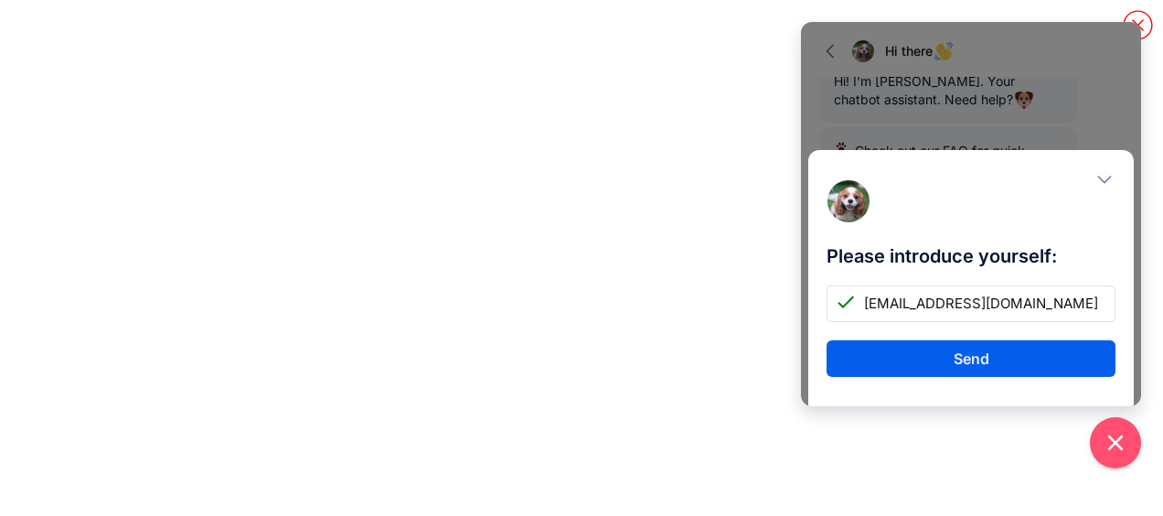
click at [897, 356] on button "Send" at bounding box center [970, 358] width 289 height 37
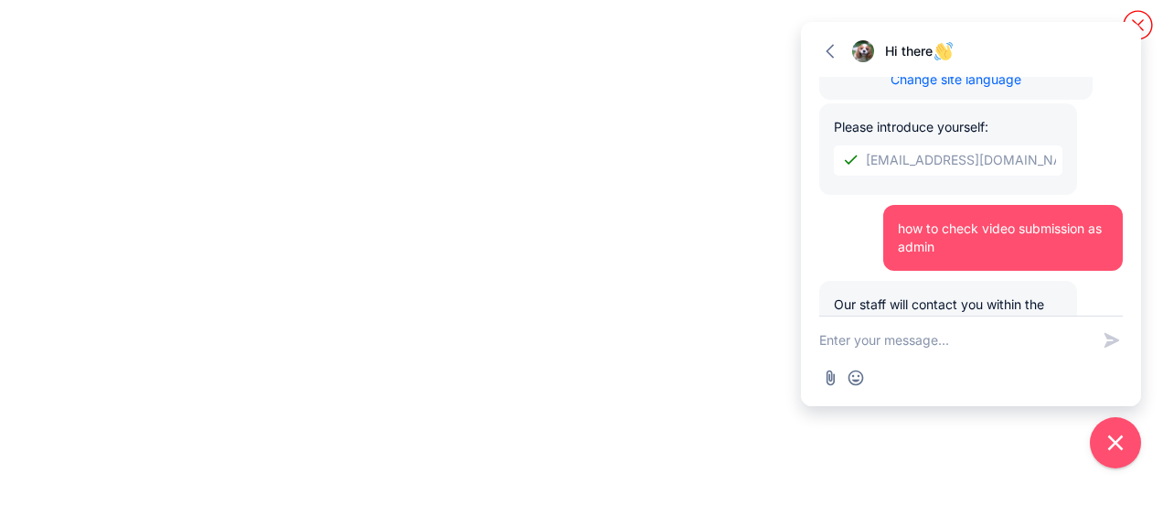
scroll to position [395, 0]
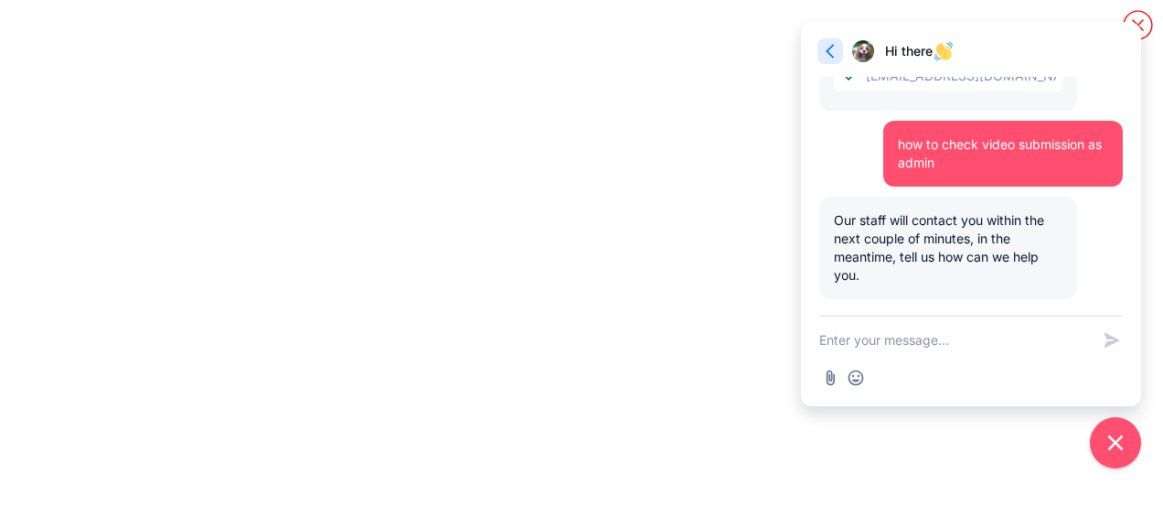
click at [830, 51] on icon "button" at bounding box center [830, 51] width 18 height 18
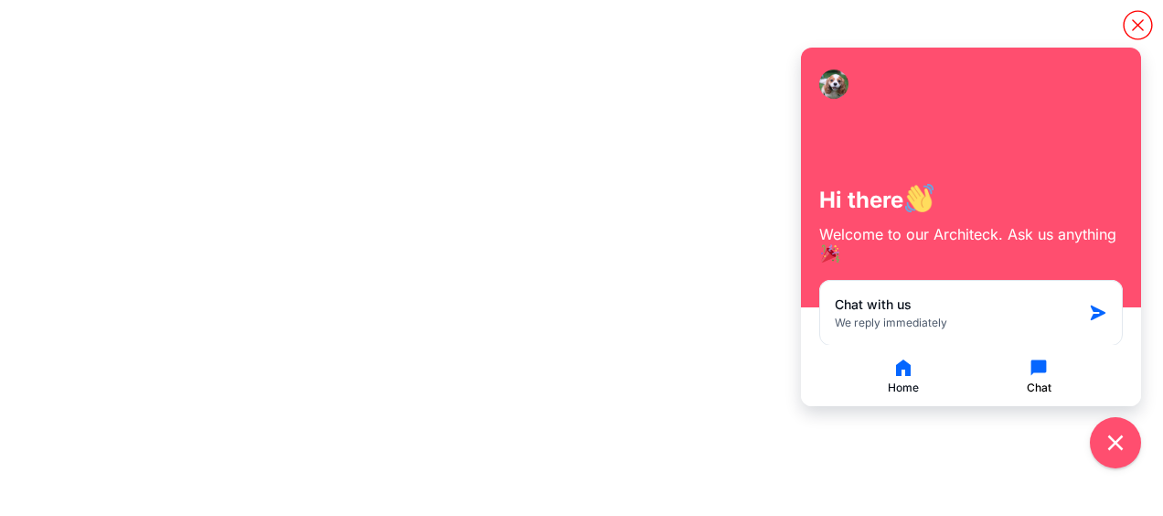
click at [1049, 382] on button "Chat" at bounding box center [1039, 376] width 132 height 38
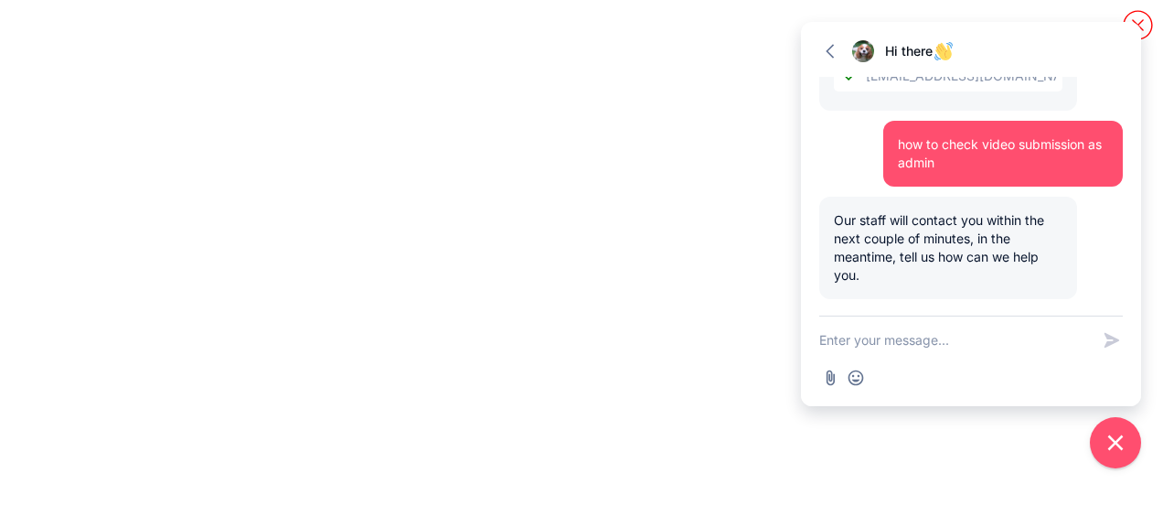
click at [1129, 14] on icon "Content" at bounding box center [1138, 25] width 32 height 32
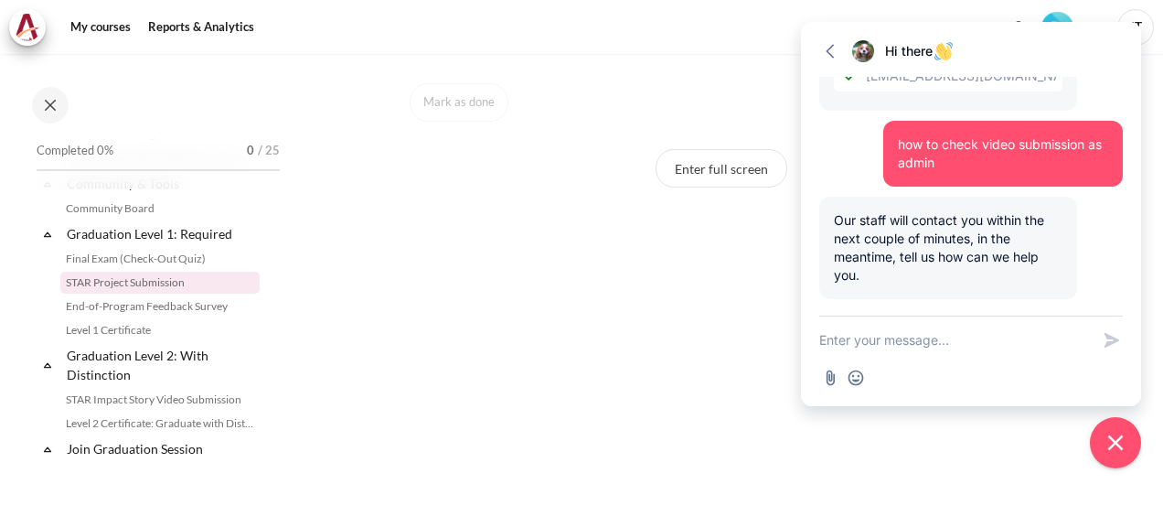
drag, startPoint x: 719, startPoint y: 45, endPoint x: 733, endPoint y: 47, distance: 14.7
click at [720, 45] on div "My courses Reports & Analytics More" at bounding box center [581, 27] width 1145 height 37
click at [702, 117] on div "Mark as done" at bounding box center [721, 102] width 623 height 38
click at [1117, 450] on icon "Close chat widget" at bounding box center [1116, 443] width 28 height 28
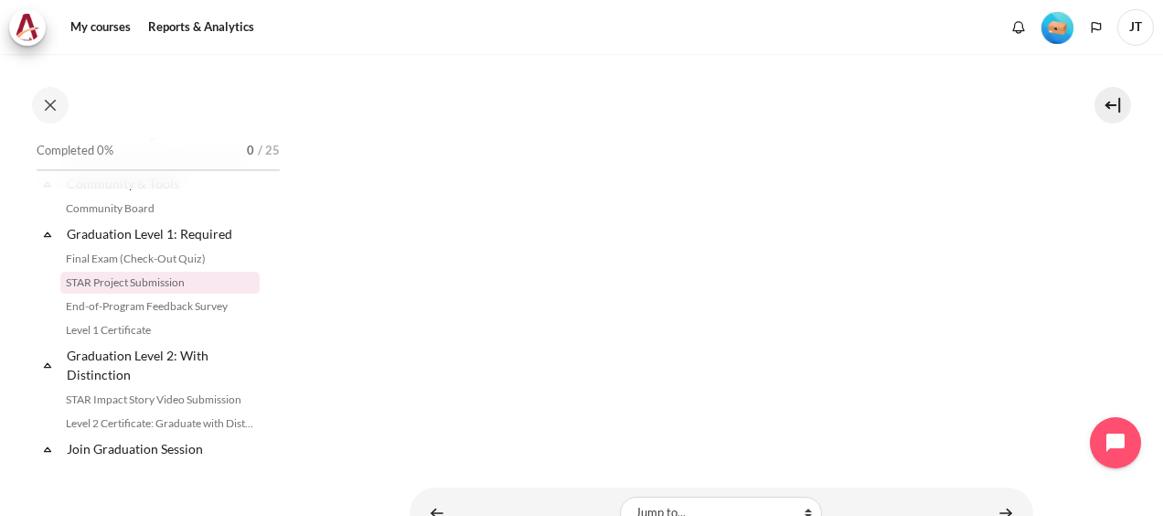
scroll to position [623, 0]
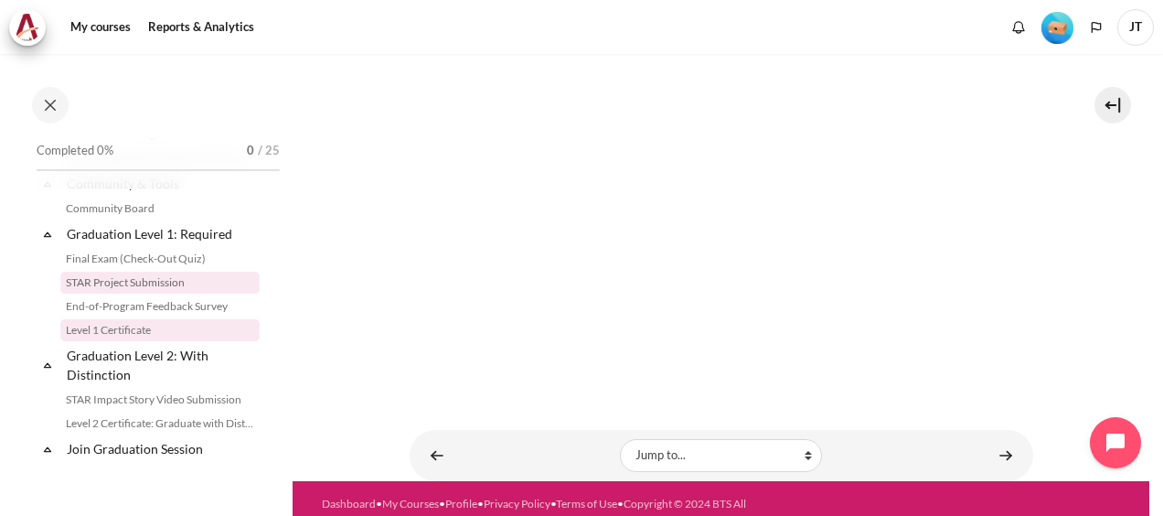
click at [161, 341] on link "Level 1 Certificate" at bounding box center [159, 330] width 199 height 22
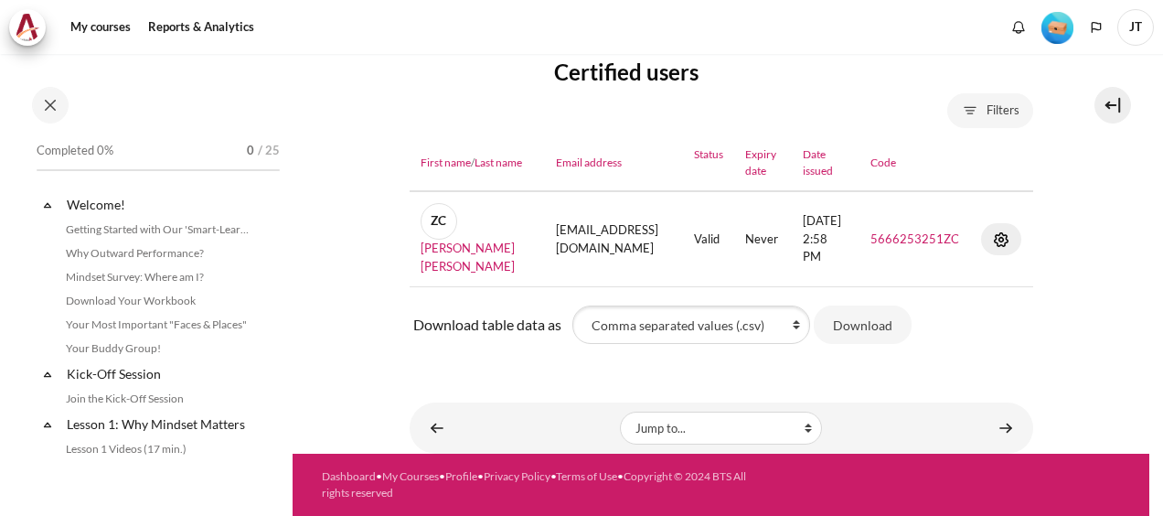
scroll to position [1947, 0]
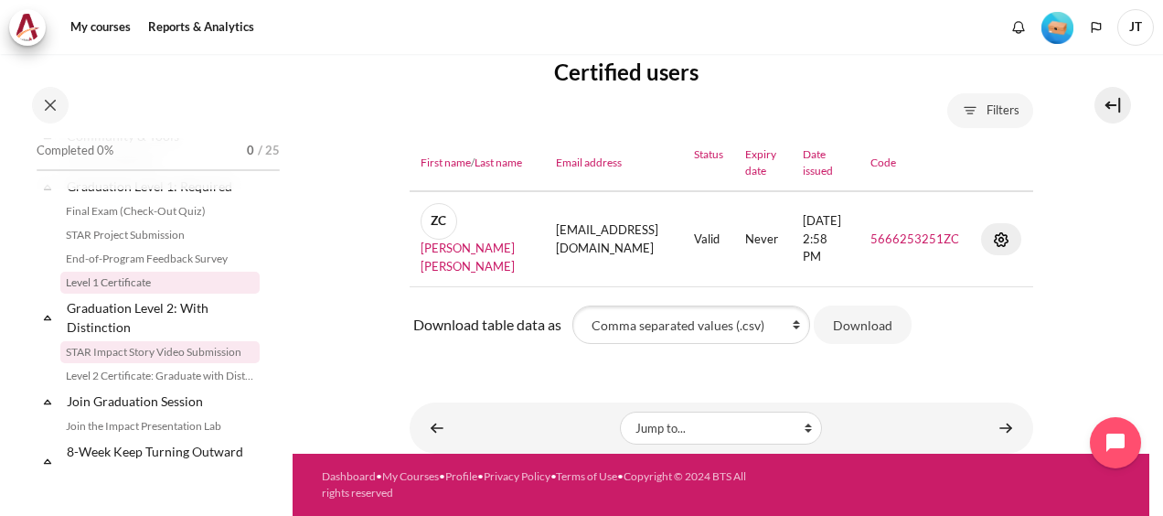
click at [194, 363] on link "STAR Impact Story Video Submission" at bounding box center [159, 352] width 199 height 22
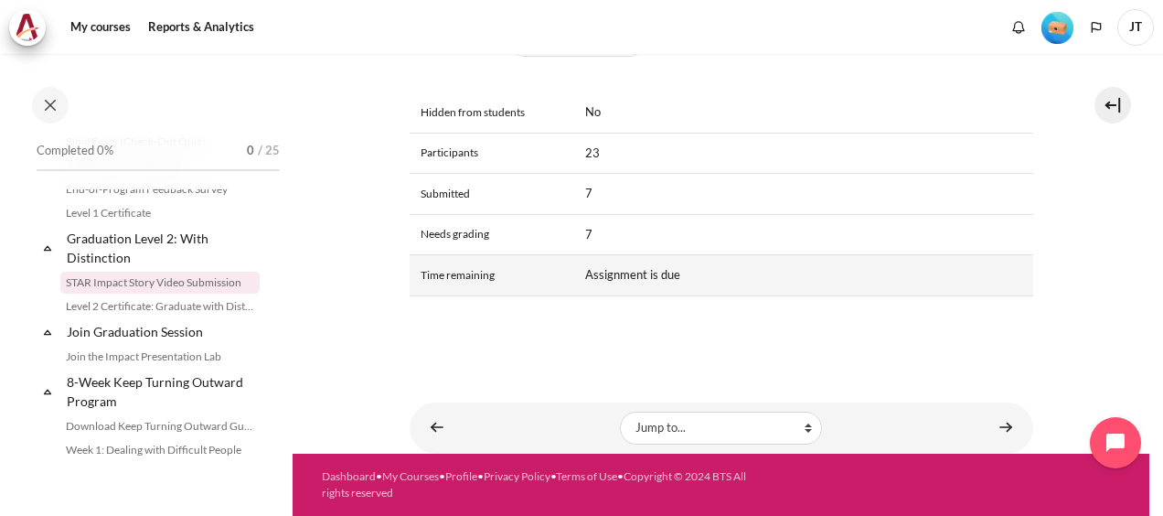
scroll to position [887, 0]
